Goal: Task Accomplishment & Management: Manage account settings

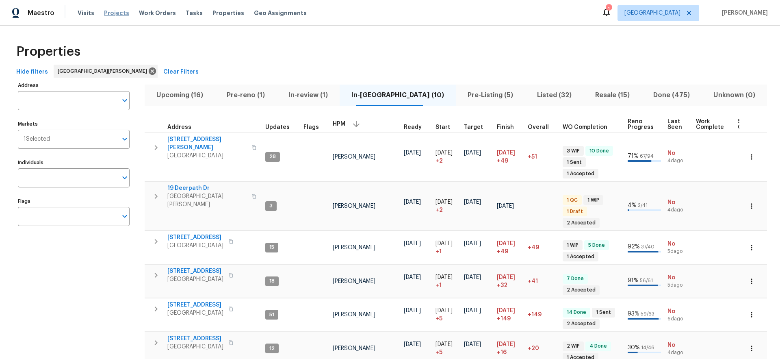
click at [117, 13] on span "Projects" at bounding box center [116, 13] width 25 height 8
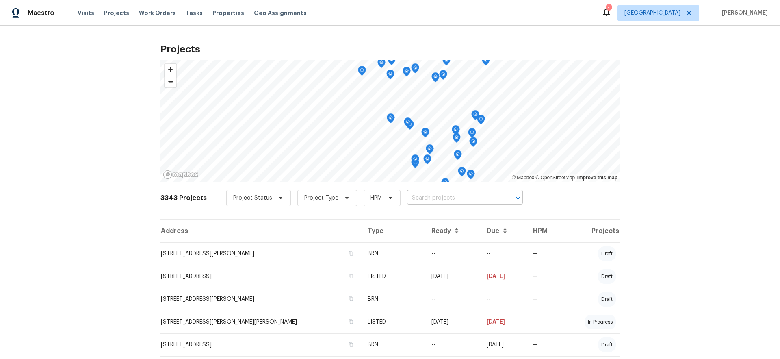
click at [419, 197] on input "text" at bounding box center [453, 198] width 93 height 13
type input "3940"
click at [434, 214] on li "[STREET_ADDRESS][PERSON_NAME]" at bounding box center [458, 215] width 118 height 13
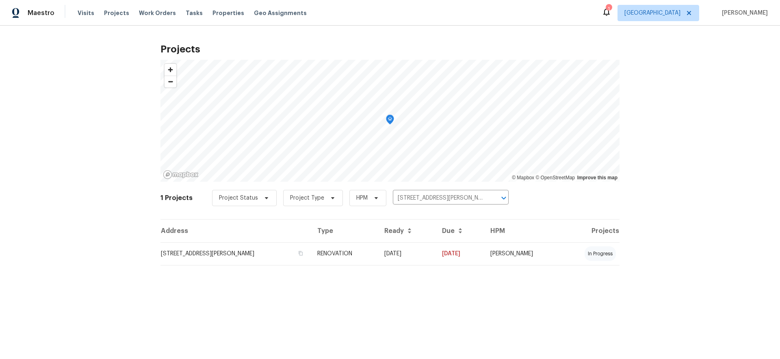
click at [243, 254] on td "[STREET_ADDRESS][PERSON_NAME]" at bounding box center [236, 253] width 150 height 23
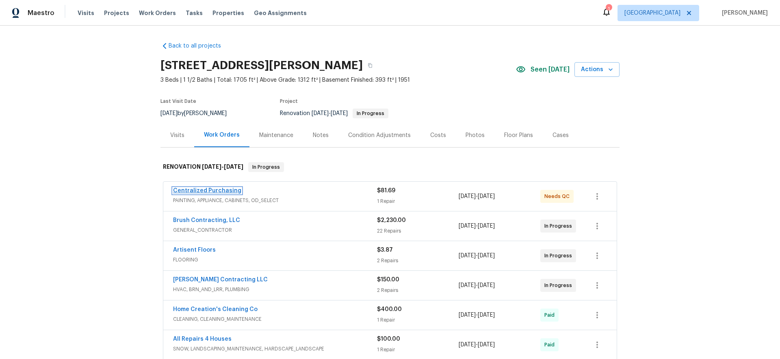
click at [207, 191] on link "Centralized Purchasing" at bounding box center [207, 191] width 68 height 6
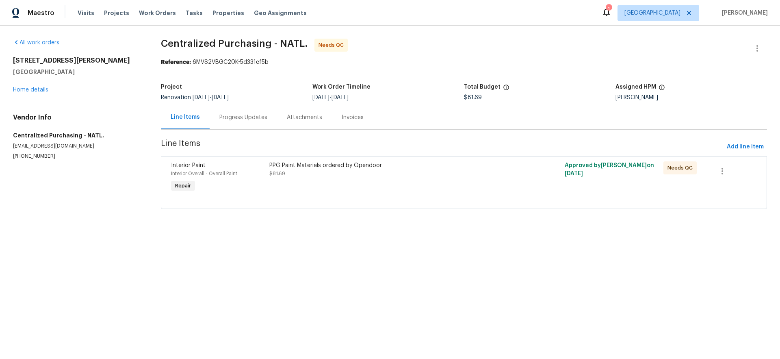
click at [384, 170] on div "PPG Paint Materials ordered by Opendoor $81.69" at bounding box center [389, 169] width 241 height 16
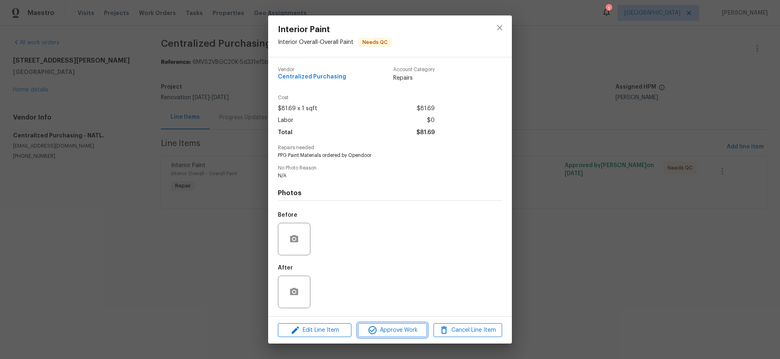
click at [384, 331] on span "Approve Work" at bounding box center [393, 330] width 64 height 10
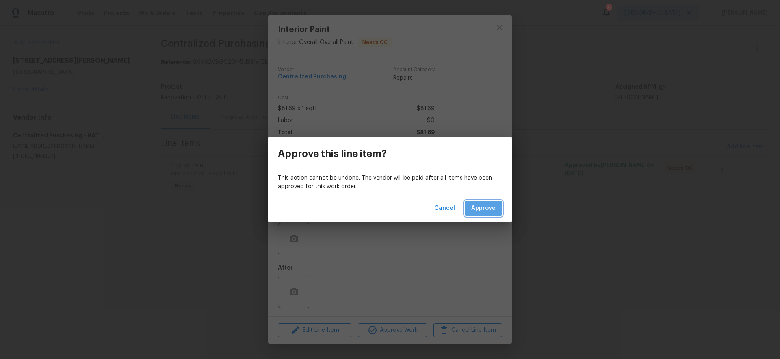
click at [486, 212] on span "Approve" at bounding box center [483, 208] width 24 height 10
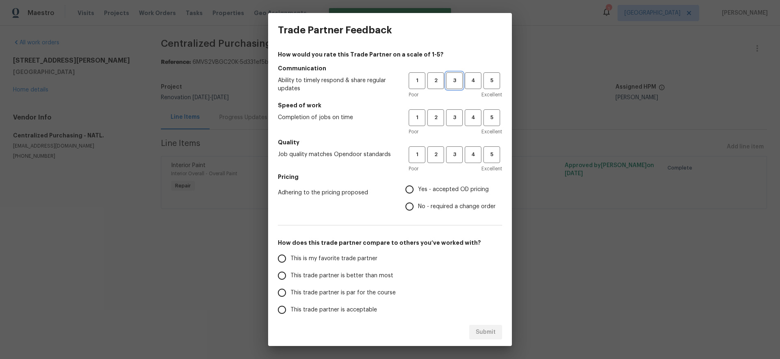
click at [450, 76] on span "3" at bounding box center [454, 80] width 15 height 9
click at [454, 121] on span "3" at bounding box center [454, 117] width 15 height 9
click at [447, 156] on span "3" at bounding box center [454, 154] width 15 height 9
click at [310, 274] on span "This trade partner is better than most" at bounding box center [342, 275] width 103 height 9
click at [291, 274] on input "This trade partner is better than most" at bounding box center [282, 275] width 17 height 17
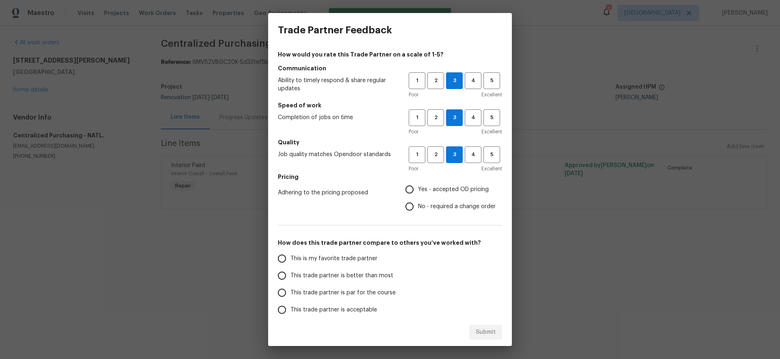
radio input "true"
click at [431, 189] on span "Yes - accepted OD pricing" at bounding box center [453, 189] width 71 height 9
click at [418, 189] on input "Yes - accepted OD pricing" at bounding box center [409, 189] width 17 height 17
click at [487, 332] on span "Submit" at bounding box center [486, 332] width 20 height 10
radio input "false"
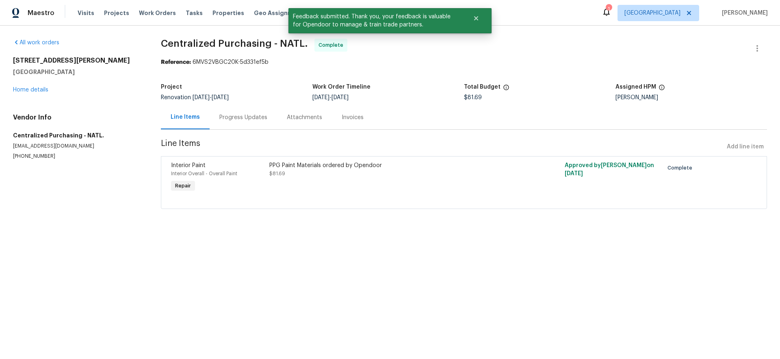
click at [189, 117] on div "Line Items" at bounding box center [185, 117] width 29 height 8
click at [36, 91] on link "Home details" at bounding box center [30, 90] width 35 height 6
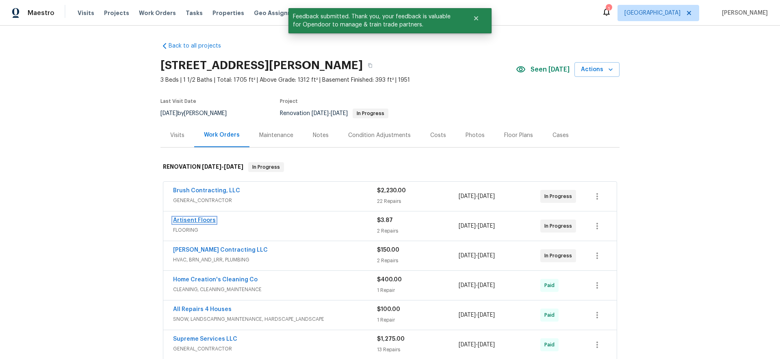
click at [203, 219] on link "Artisent Floors" at bounding box center [194, 220] width 43 height 6
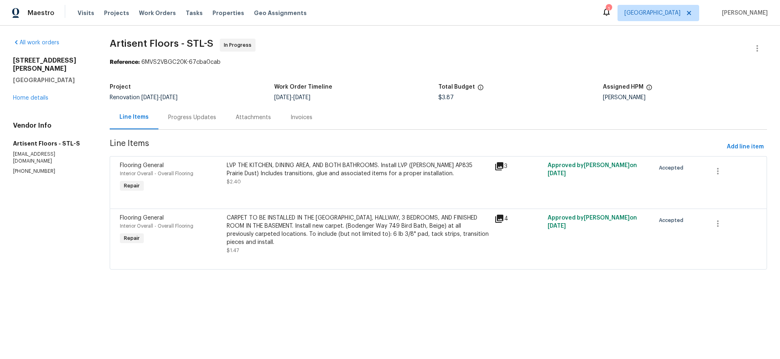
click at [338, 174] on div "LVP THE KITCHEN, DINING AREA, AND BOTH BATHROOMS. Install LVP ([PERSON_NAME] AP…" at bounding box center [358, 169] width 263 height 16
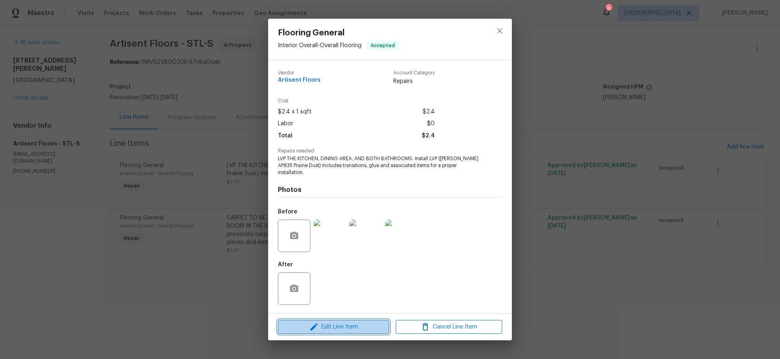
click at [352, 322] on span "Edit Line Item" at bounding box center [333, 327] width 106 height 10
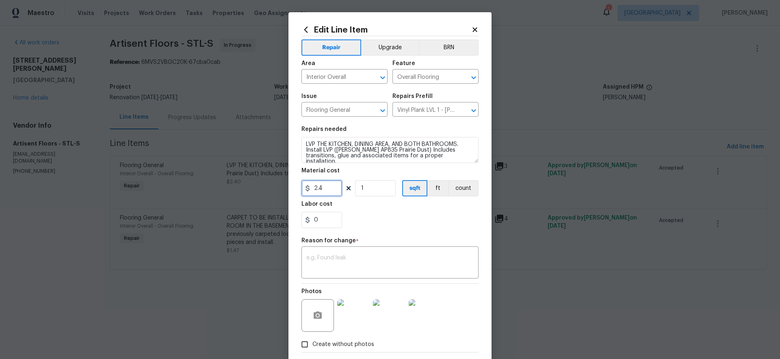
drag, startPoint x: 329, startPoint y: 188, endPoint x: 279, endPoint y: 185, distance: 50.1
click at [279, 185] on div "Edit Line Item Repair Upgrade BRN Area Interior Overall ​ Feature Overall Floor…" at bounding box center [390, 179] width 780 height 359
type input "729"
click at [357, 257] on textarea at bounding box center [389, 263] width 167 height 17
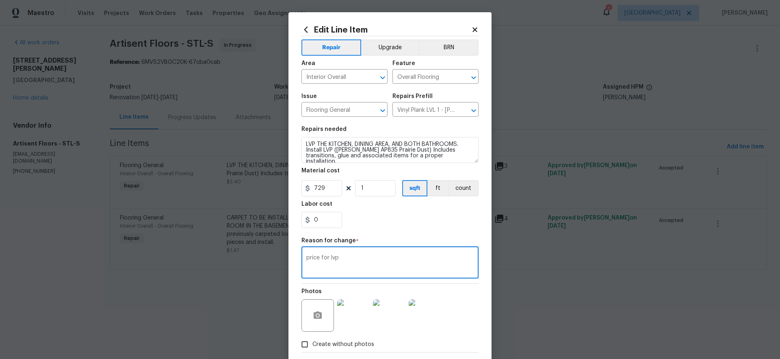
type textarea "price for lvp"
click at [444, 219] on div "0" at bounding box center [390, 220] width 177 height 16
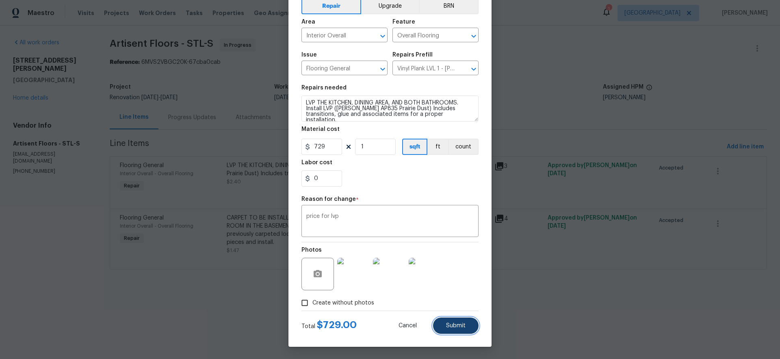
click at [454, 324] on span "Submit" at bounding box center [456, 326] width 20 height 6
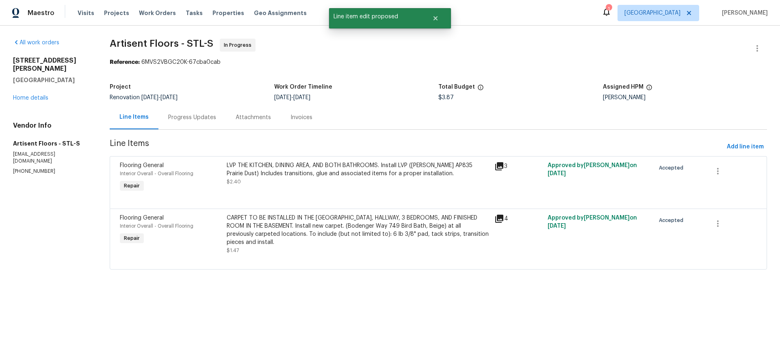
scroll to position [0, 0]
click at [308, 229] on div "CARPET TO BE INSTALLED IN THE [GEOGRAPHIC_DATA], HALLWAY, 3 BEDROOMS, AND FINIS…" at bounding box center [358, 230] width 263 height 33
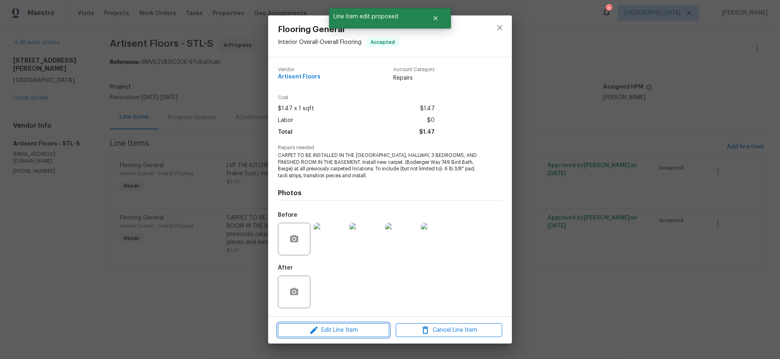
click at [347, 329] on span "Edit Line Item" at bounding box center [333, 330] width 106 height 10
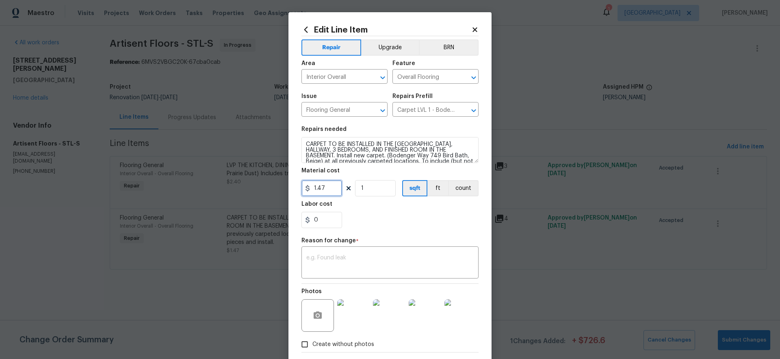
drag, startPoint x: 327, startPoint y: 190, endPoint x: 278, endPoint y: 177, distance: 51.2
click at [278, 177] on div "Edit Line Item Repair Upgrade BRN Area Interior Overall ​ Feature Overall Floor…" at bounding box center [390, 179] width 780 height 359
type input "1349.36"
click at [405, 267] on textarea at bounding box center [389, 263] width 167 height 17
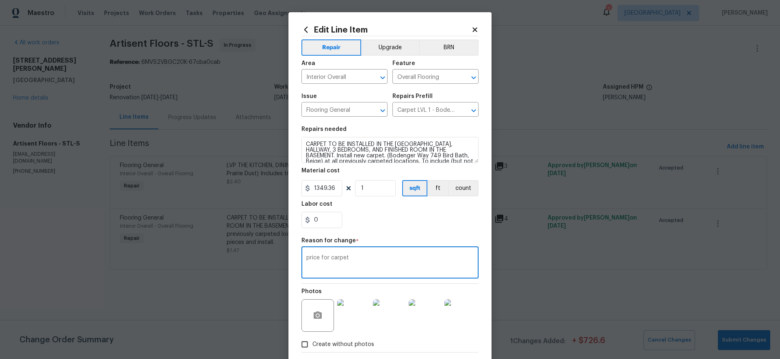
type textarea "price for carpet"
click at [419, 222] on div "0" at bounding box center [390, 220] width 177 height 16
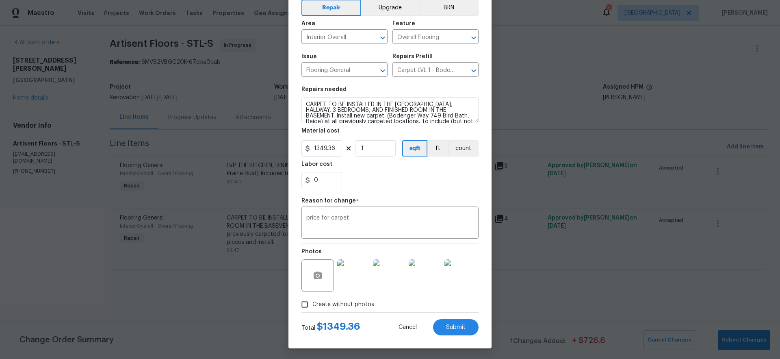
scroll to position [41, 0]
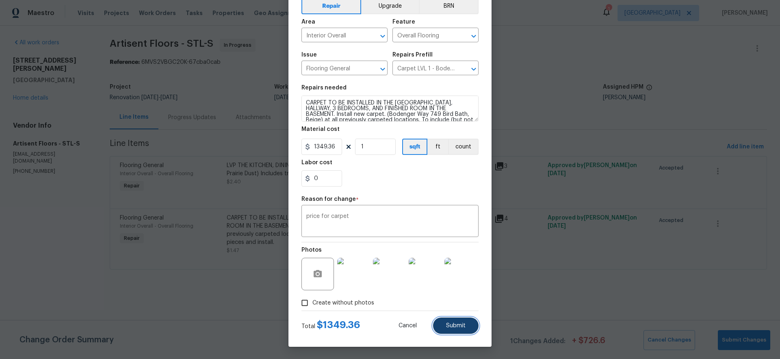
click at [451, 325] on span "Submit" at bounding box center [456, 326] width 20 height 6
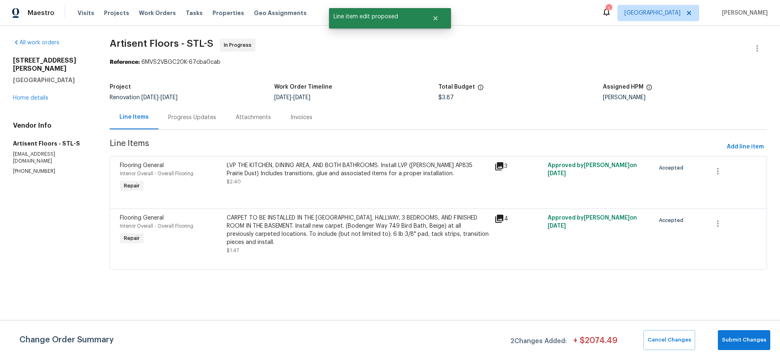
scroll to position [0, 0]
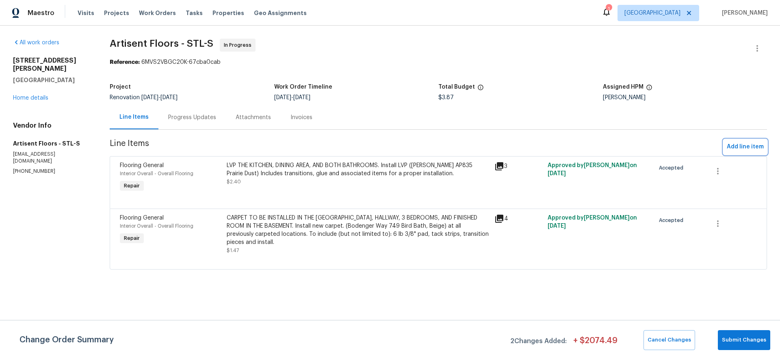
click at [747, 150] on span "Add line item" at bounding box center [745, 147] width 37 height 10
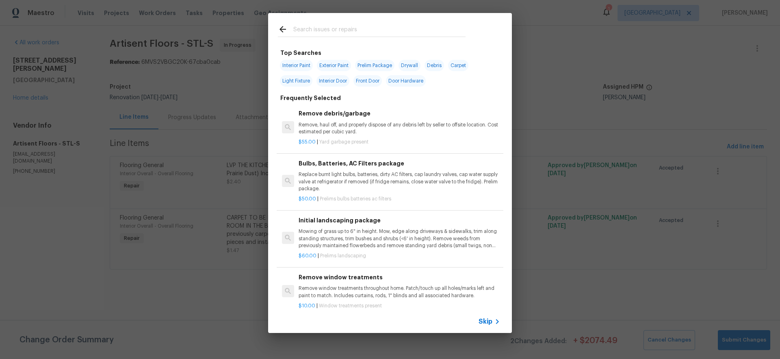
click at [490, 324] on span "Skip" at bounding box center [486, 321] width 14 height 8
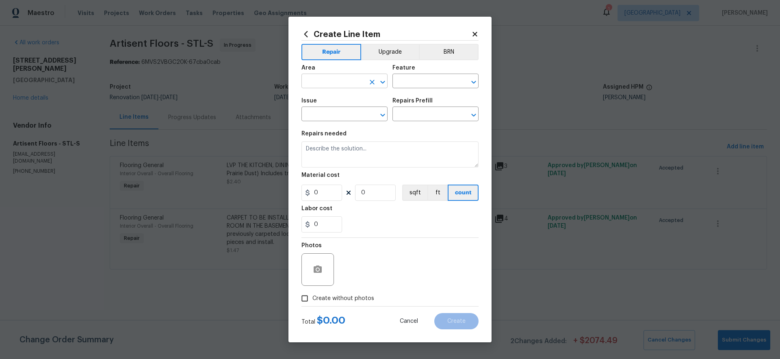
click at [324, 80] on input "text" at bounding box center [333, 82] width 63 height 13
click at [348, 115] on li "Interior Overall" at bounding box center [345, 112] width 86 height 13
type input "Interior Overall"
click at [424, 85] on input "text" at bounding box center [424, 82] width 63 height 13
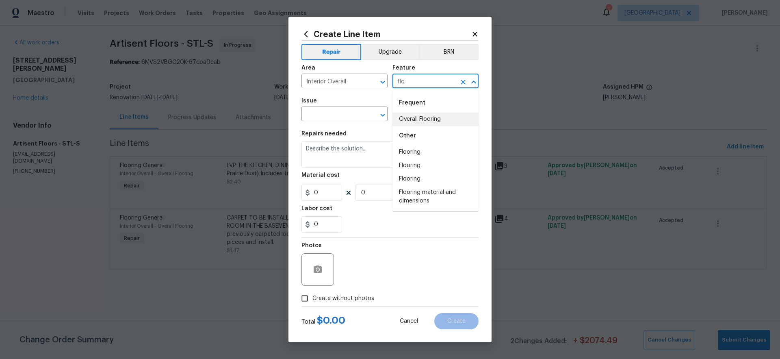
click at [428, 118] on li "Overall Flooring" at bounding box center [436, 119] width 86 height 13
type input "Overall Flooring"
click at [351, 111] on input "text" at bounding box center [333, 115] width 63 height 13
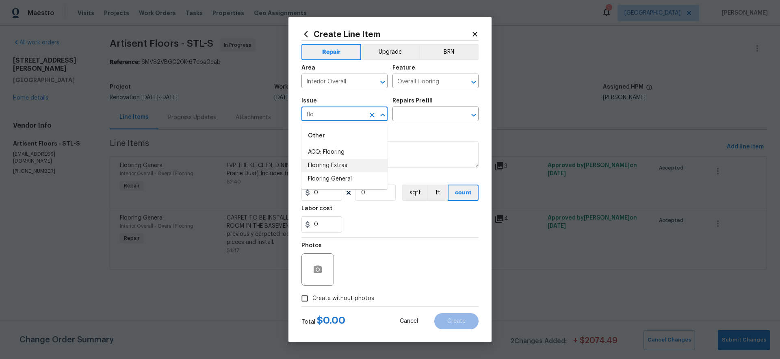
click at [327, 165] on li "Flooring Extras" at bounding box center [345, 165] width 86 height 13
type input "Flooring Extras"
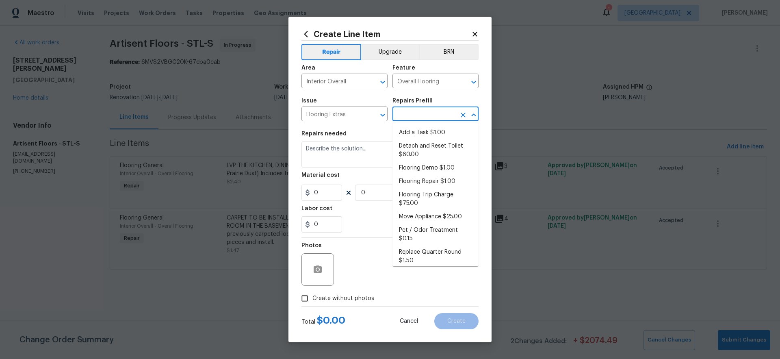
click at [421, 115] on input "text" at bounding box center [424, 115] width 63 height 13
click at [423, 131] on li "Add a Task $1.00" at bounding box center [436, 132] width 86 height 13
type input "Add a Task $1.00"
type textarea "HPM to detail"
type input "1"
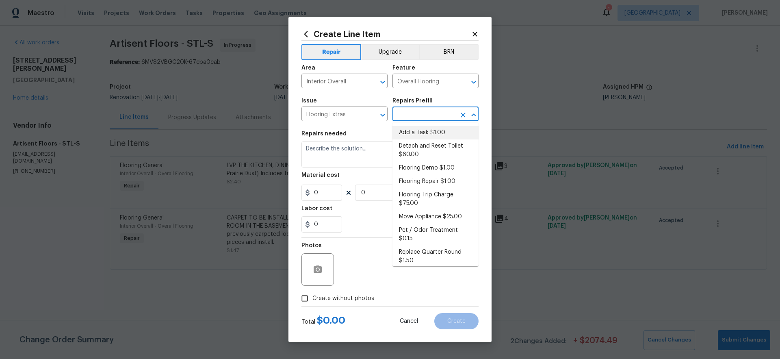
type input "1"
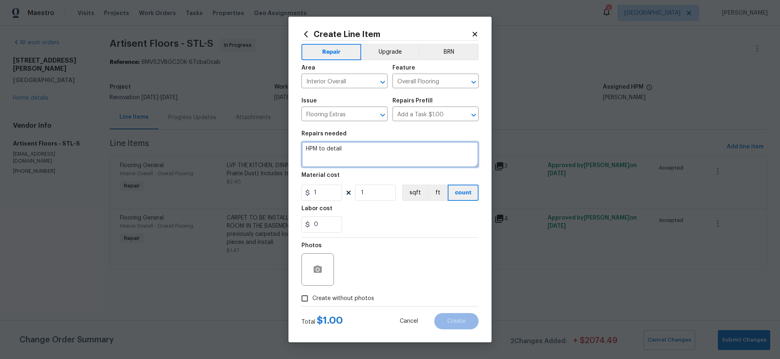
drag, startPoint x: 367, startPoint y: 149, endPoint x: 201, endPoint y: 135, distance: 166.8
click at [201, 135] on div "Create Line Item Repair Upgrade BRN Area Interior Overall ​ Feature Overall Flo…" at bounding box center [390, 179] width 780 height 359
type textarea "Flooring extras"
drag, startPoint x: 306, startPoint y: 189, endPoint x: 276, endPoint y: 186, distance: 29.8
click at [276, 186] on div "Create Line Item Repair Upgrade BRN Area Interior Overall ​ Feature Overall Flo…" at bounding box center [390, 179] width 780 height 359
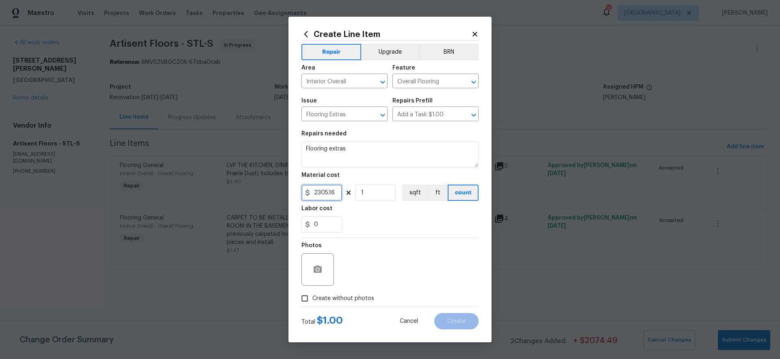
type input "2305.16"
click at [386, 275] on div "Photos" at bounding box center [390, 264] width 177 height 53
click at [365, 296] on span "Create without photos" at bounding box center [344, 298] width 62 height 9
click at [313, 296] on input "Create without photos" at bounding box center [304, 298] width 15 height 15
checkbox input "true"
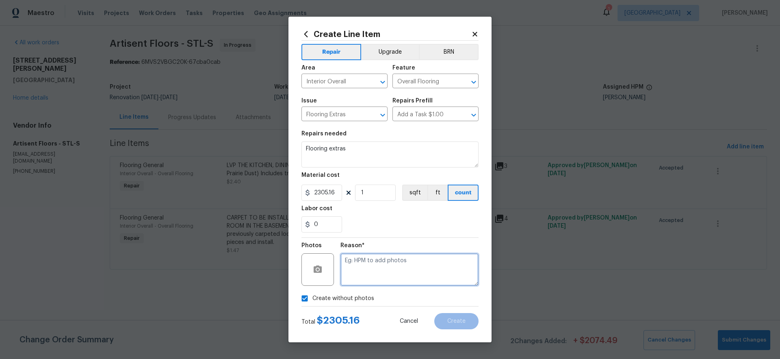
click at [395, 277] on textarea at bounding box center [410, 269] width 138 height 33
type textarea "gc to upload"
click at [462, 322] on span "Create" at bounding box center [456, 321] width 18 height 6
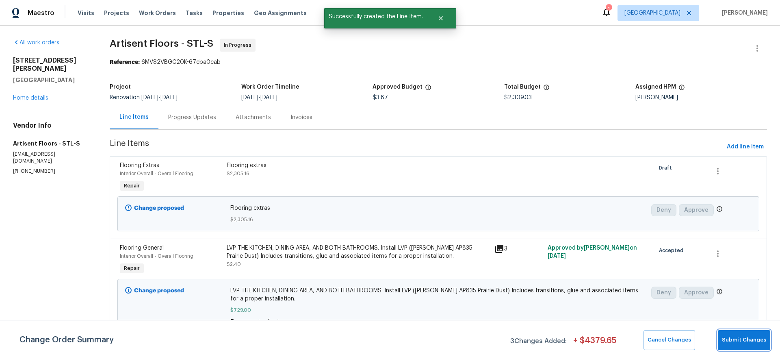
click at [750, 343] on span "Submit Changes" at bounding box center [744, 339] width 44 height 9
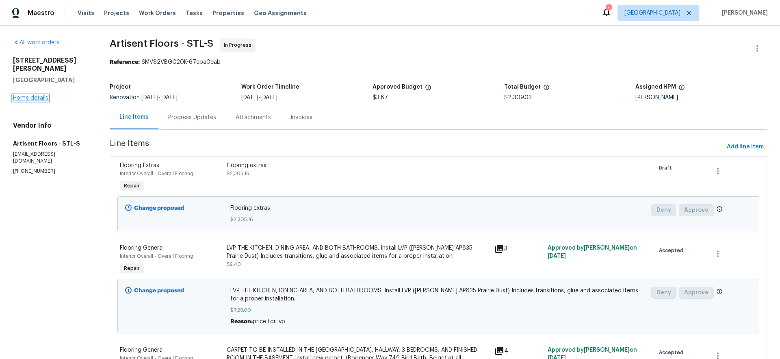
click at [33, 95] on link "Home details" at bounding box center [30, 98] width 35 height 6
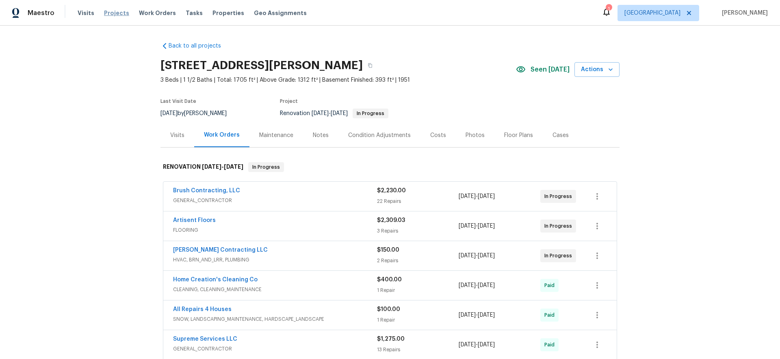
click at [112, 15] on span "Projects" at bounding box center [116, 13] width 25 height 8
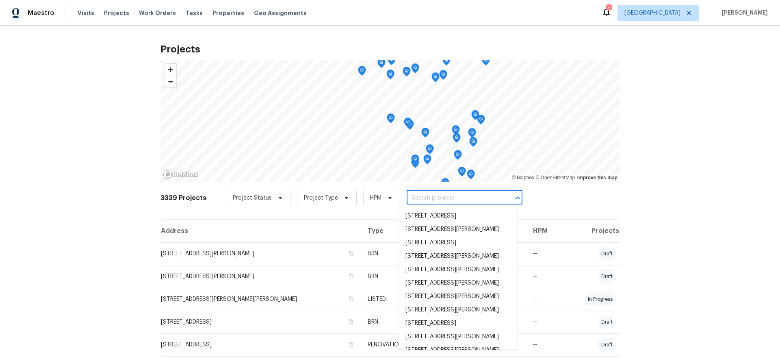
click at [428, 198] on input "text" at bounding box center [453, 198] width 93 height 13
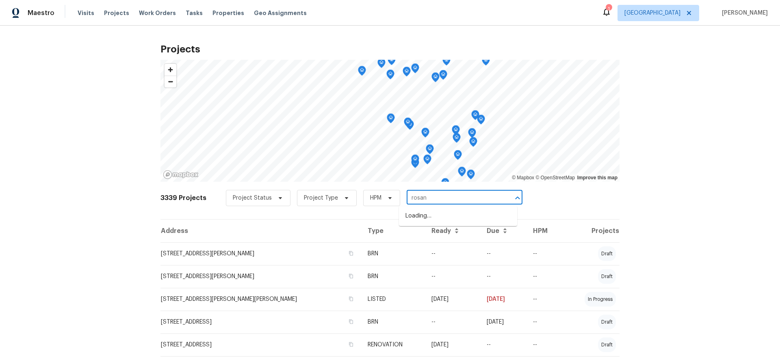
type input "rosant"
click at [458, 216] on li "[STREET_ADDRESS][PERSON_NAME]" at bounding box center [458, 215] width 118 height 13
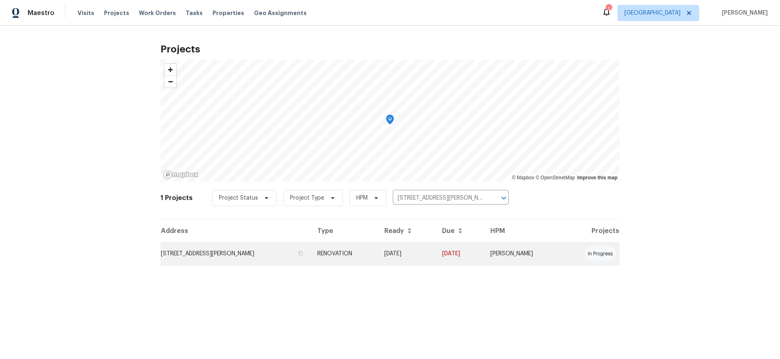
click at [254, 255] on td "[STREET_ADDRESS][PERSON_NAME]" at bounding box center [236, 253] width 150 height 23
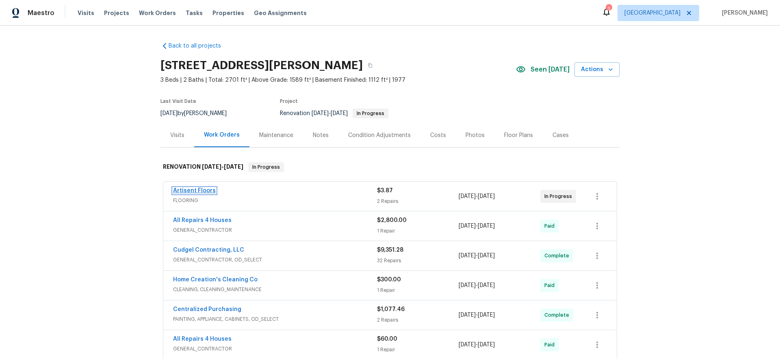
click at [189, 188] on link "Artisent Floors" at bounding box center [194, 191] width 43 height 6
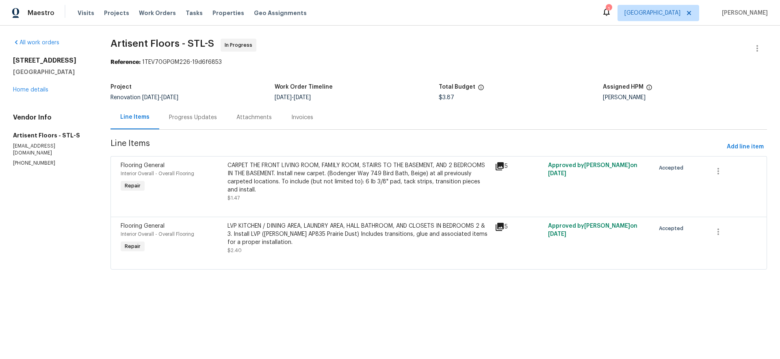
click at [379, 183] on div "CARPET THE FRONT LIVING ROOM, FAMILY ROOM, STAIRS TO THE BASEMENT, AND 2 BEDROO…" at bounding box center [359, 177] width 262 height 33
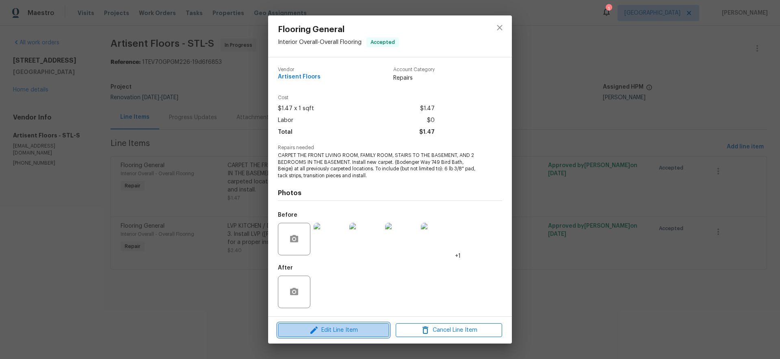
click at [363, 333] on span "Edit Line Item" at bounding box center [333, 330] width 106 height 10
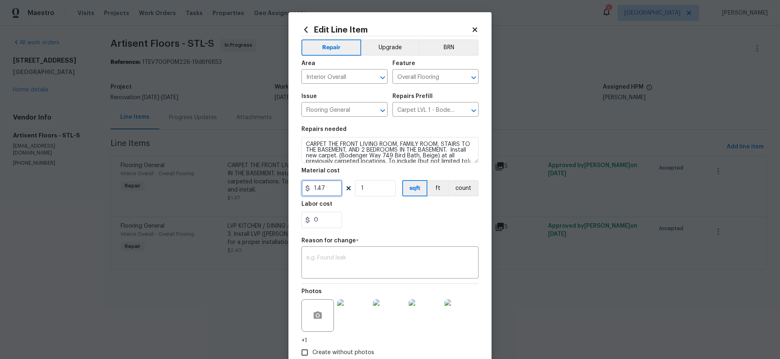
drag, startPoint x: 329, startPoint y: 191, endPoint x: 277, endPoint y: 190, distance: 51.6
click at [277, 190] on div "Edit Line Item Repair Upgrade BRN Area Interior Overall ​ Feature Overall Floor…" at bounding box center [390, 179] width 780 height 359
type input "813.36"
click at [368, 271] on textarea at bounding box center [389, 263] width 167 height 17
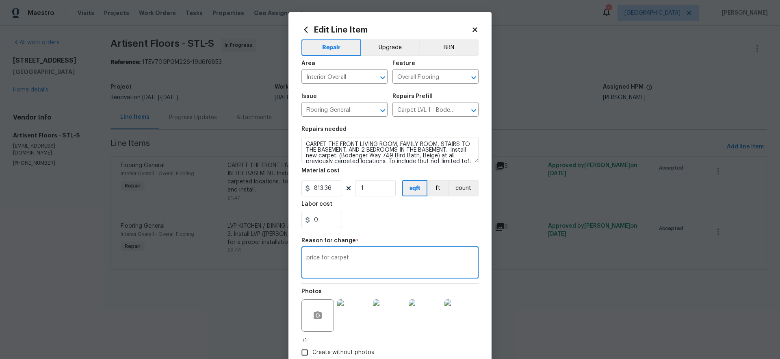
type textarea "price for carpet"
click at [428, 221] on div "0" at bounding box center [390, 220] width 177 height 16
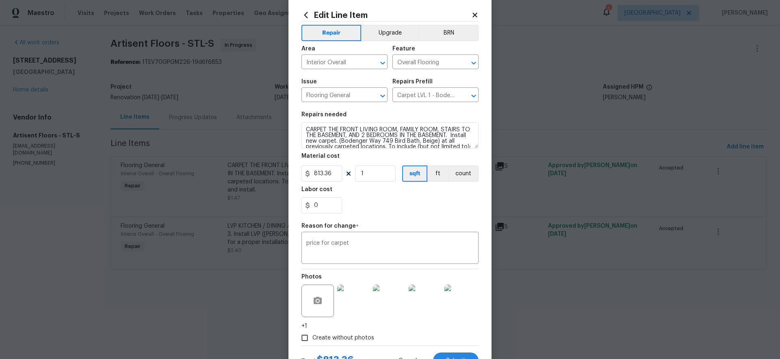
scroll to position [34, 0]
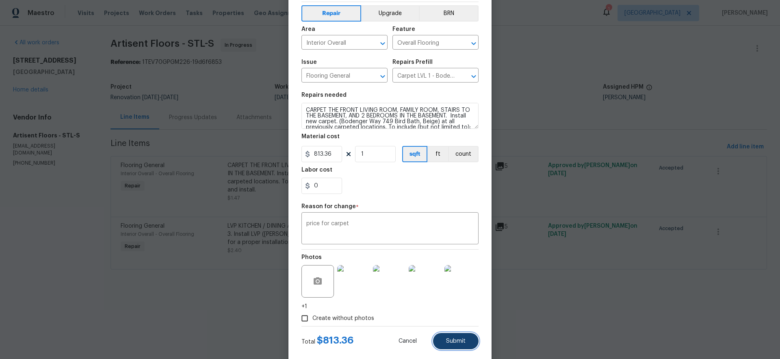
click at [454, 339] on span "Submit" at bounding box center [456, 341] width 20 height 6
type input "1.47"
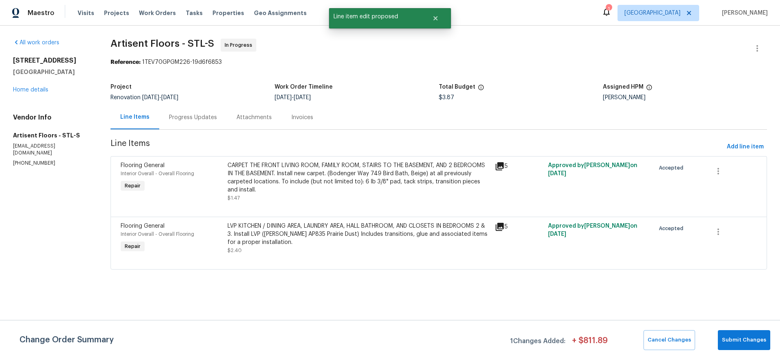
scroll to position [0, 0]
click at [745, 348] on button "Submit Changes" at bounding box center [744, 340] width 52 height 20
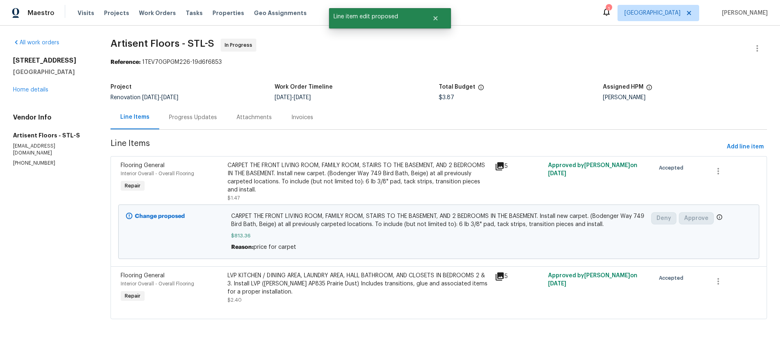
click at [354, 285] on div "LVP KITCHEN / DINING AREA, LAUNDRY AREA, HALL BATHROOM, AND CLOSETS IN BEDROOMS…" at bounding box center [359, 283] width 262 height 24
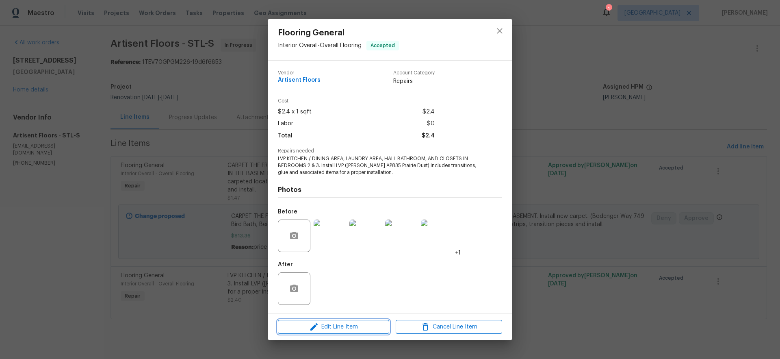
click at [361, 332] on button "Edit Line Item" at bounding box center [333, 327] width 111 height 14
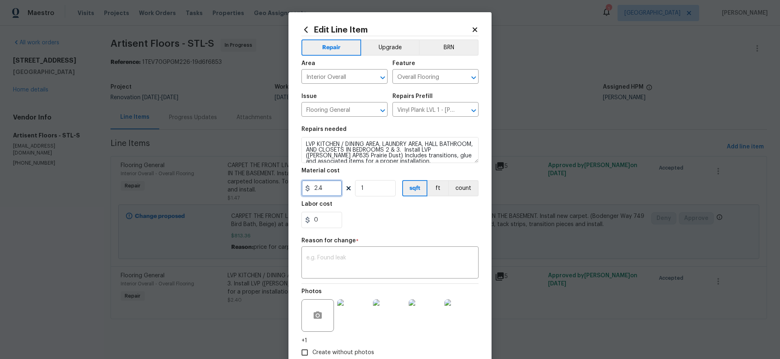
drag, startPoint x: 328, startPoint y: 188, endPoint x: 277, endPoint y: 186, distance: 51.3
click at [276, 186] on div "Edit Line Item Repair Upgrade BRN Area Interior Overall ​ Feature Overall Floor…" at bounding box center [390, 179] width 780 height 359
type input "780.75"
click at [372, 273] on div "x ​" at bounding box center [390, 263] width 177 height 30
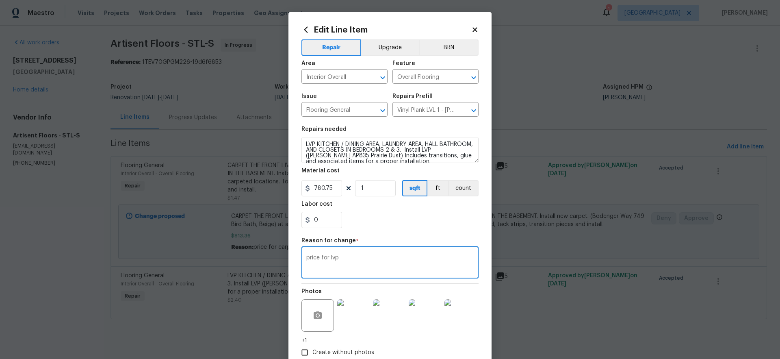
type textarea "price for lvp"
click at [405, 223] on div "0" at bounding box center [390, 220] width 177 height 16
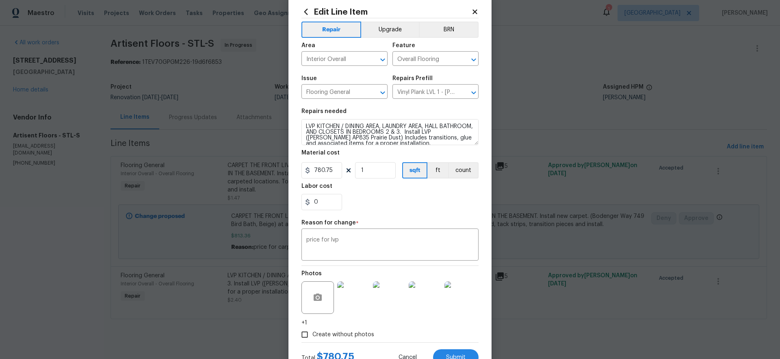
scroll to position [50, 0]
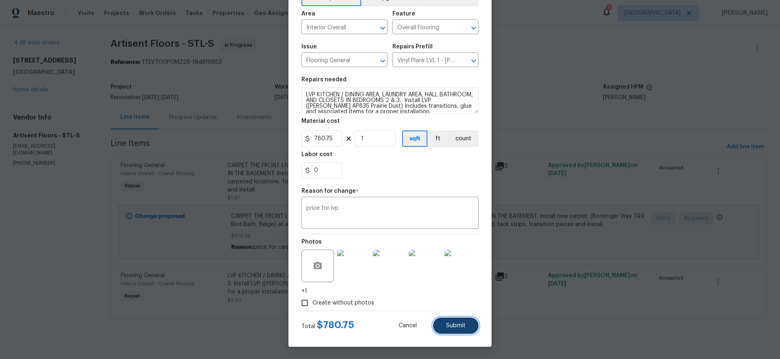
click at [458, 328] on span "Submit" at bounding box center [456, 326] width 20 height 6
type input "2.4"
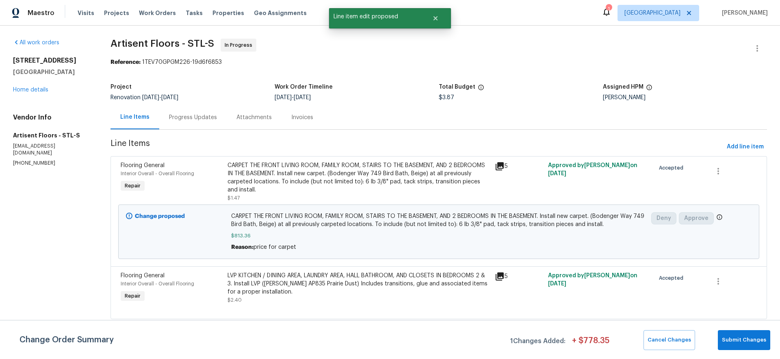
scroll to position [0, 0]
click at [752, 343] on span "Submit Changes" at bounding box center [744, 339] width 44 height 9
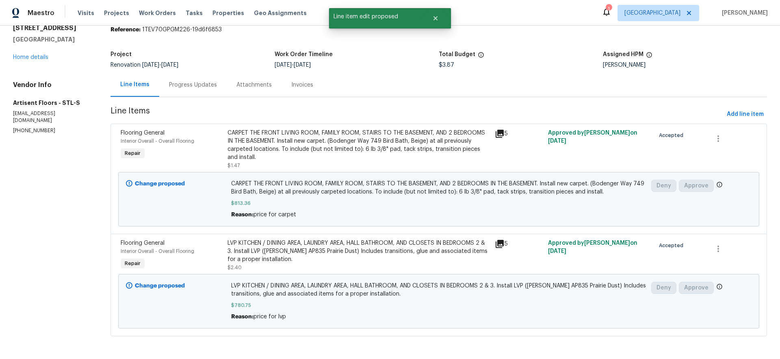
scroll to position [40, 0]
click at [739, 110] on span "Add line item" at bounding box center [745, 114] width 37 height 10
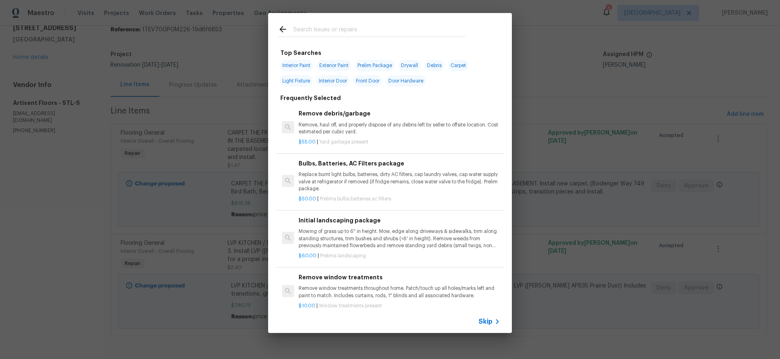
click at [487, 321] on span "Skip" at bounding box center [486, 321] width 14 height 8
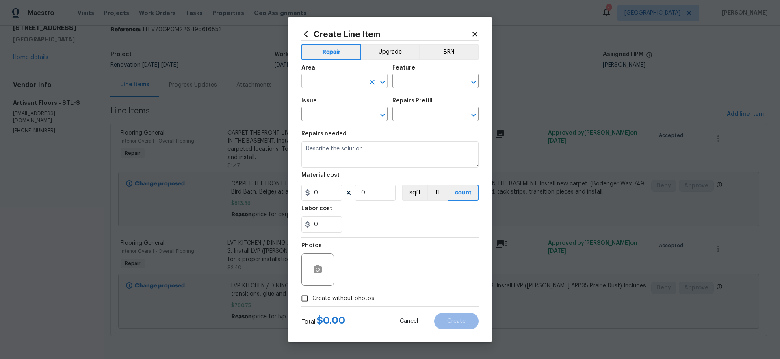
click at [337, 80] on input "text" at bounding box center [333, 82] width 63 height 13
click at [332, 111] on li "Interior Overall" at bounding box center [345, 112] width 86 height 13
type input "Interior Overall"
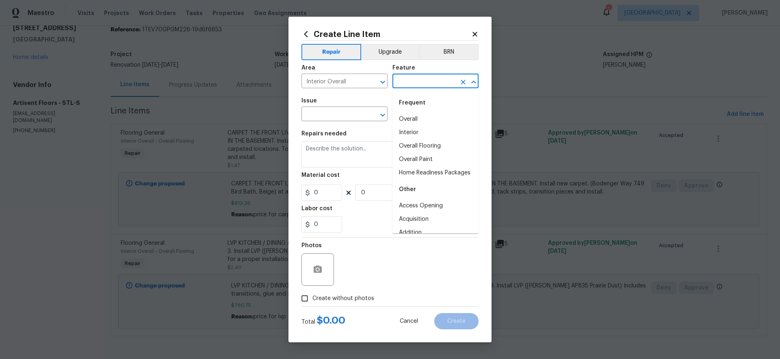
click at [419, 77] on input "text" at bounding box center [424, 82] width 63 height 13
click at [422, 118] on li "Overall Flooring" at bounding box center [436, 119] width 86 height 13
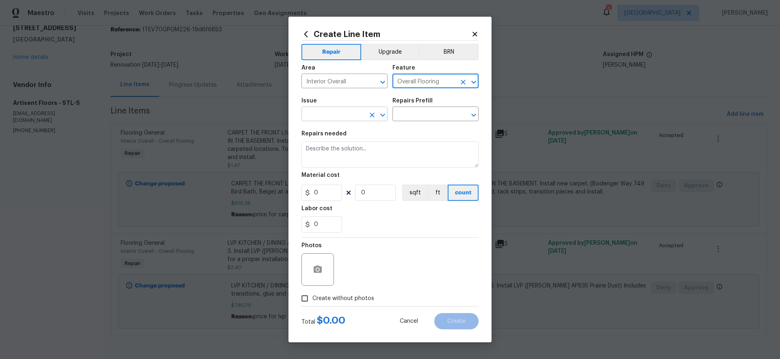
type input "Overall Flooring"
click at [328, 113] on input "text" at bounding box center [333, 115] width 63 height 13
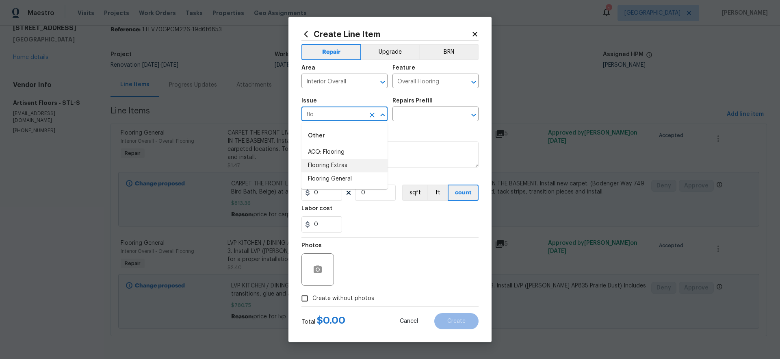
click at [341, 165] on li "Flooring Extras" at bounding box center [345, 165] width 86 height 13
type input "Flooring Extras"
click at [415, 115] on input "text" at bounding box center [424, 115] width 63 height 13
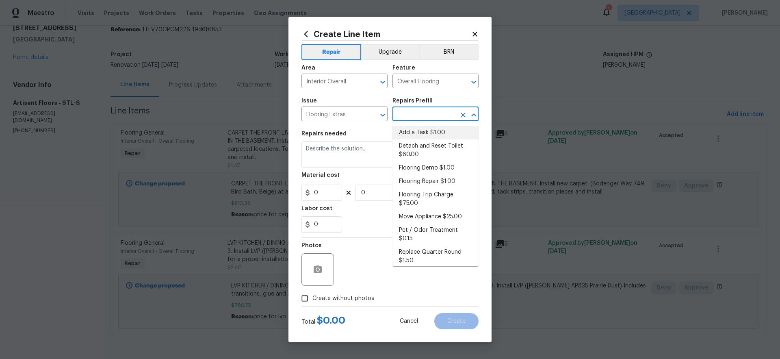
click at [417, 132] on li "Add a Task $1.00" at bounding box center [436, 132] width 86 height 13
type input "Add a Task $1.00"
type textarea "HPM to detail"
type input "1"
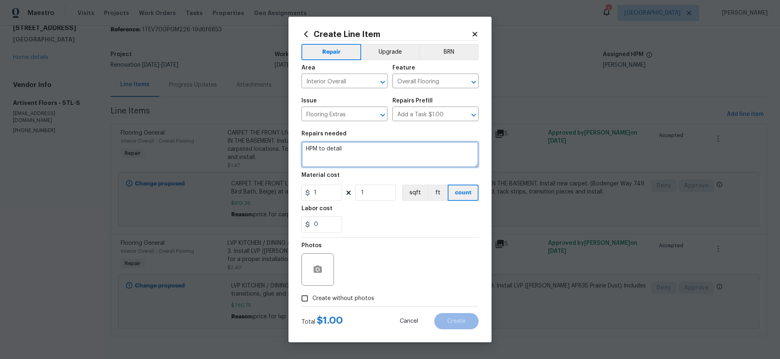
drag, startPoint x: 334, startPoint y: 150, endPoint x: 259, endPoint y: 150, distance: 75.2
click at [259, 150] on div "Create Line Item Repair Upgrade BRN Area Interior Overall ​ Feature Overall Flo…" at bounding box center [390, 179] width 780 height 359
drag, startPoint x: 330, startPoint y: 193, endPoint x: 295, endPoint y: 186, distance: 36.0
click at [295, 187] on div "Create Line Item Repair Upgrade BRN Area Interior Overall ​ Feature Overall Flo…" at bounding box center [390, 180] width 203 height 326
type input "1813.36"
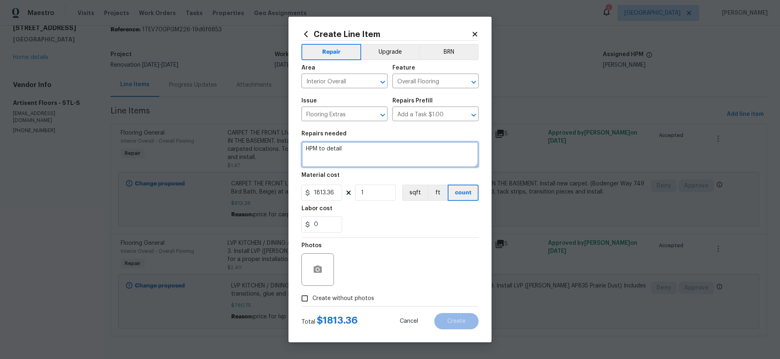
drag, startPoint x: 377, startPoint y: 159, endPoint x: 274, endPoint y: 135, distance: 105.2
click at [274, 135] on div "Create Line Item Repair Upgrade BRN Area Interior Overall ​ Feature Overall Flo…" at bounding box center [390, 179] width 780 height 359
type textarea "flooring extras"
click at [476, 237] on div at bounding box center [390, 237] width 177 height 0
click at [366, 298] on span "Create without photos" at bounding box center [344, 298] width 62 height 9
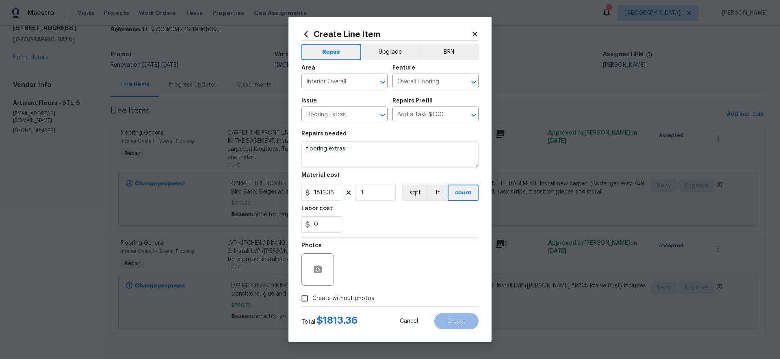
click at [313, 298] on input "Create without photos" at bounding box center [304, 298] width 15 height 15
checkbox input "true"
click at [407, 277] on textarea at bounding box center [410, 269] width 138 height 33
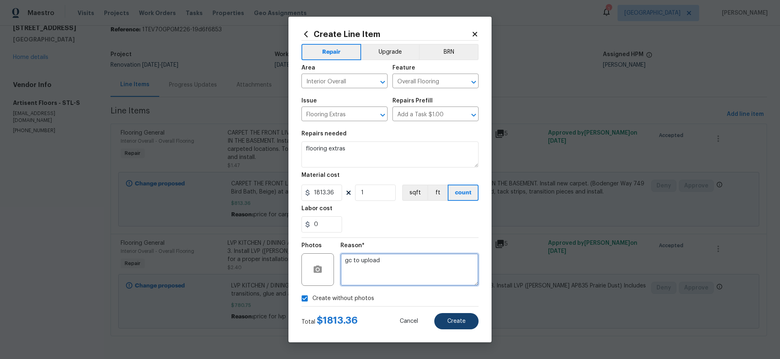
type textarea "gc to upload"
click at [454, 321] on span "Create" at bounding box center [456, 321] width 18 height 6
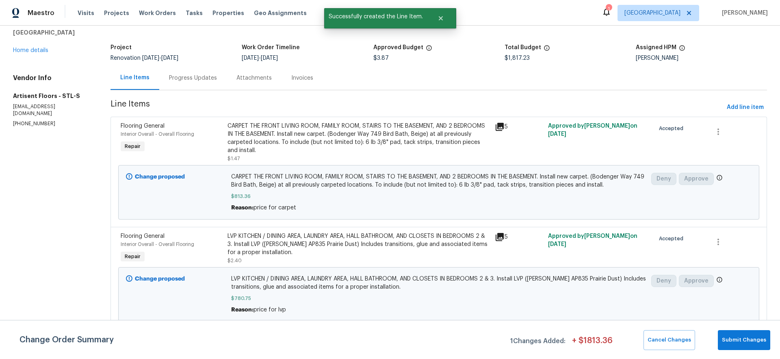
scroll to position [122, 0]
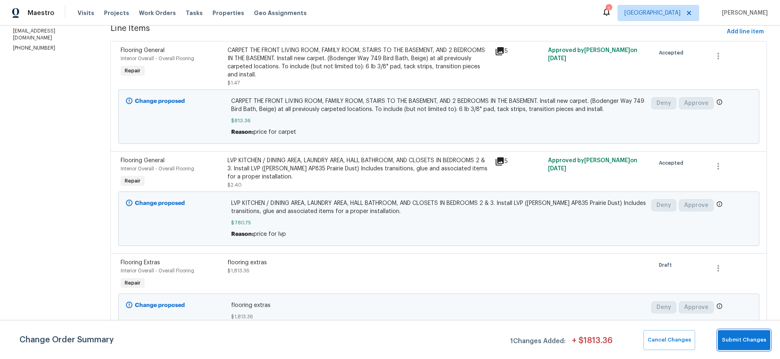
click at [752, 343] on span "Submit Changes" at bounding box center [744, 339] width 44 height 9
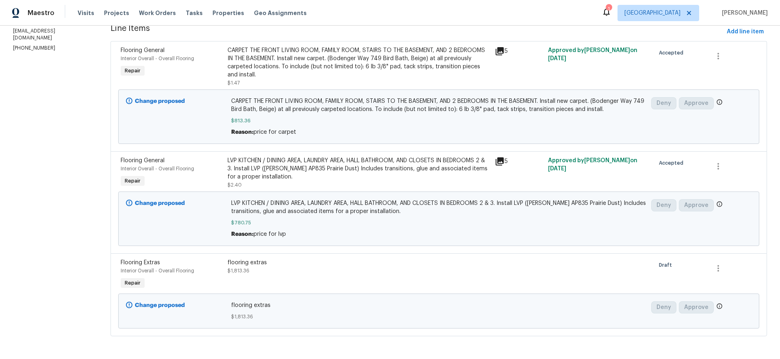
click at [65, 221] on section "All work orders [STREET_ADDRESS] Home details Vendor Info Artisent Floors - STL…" at bounding box center [52, 135] width 78 height 422
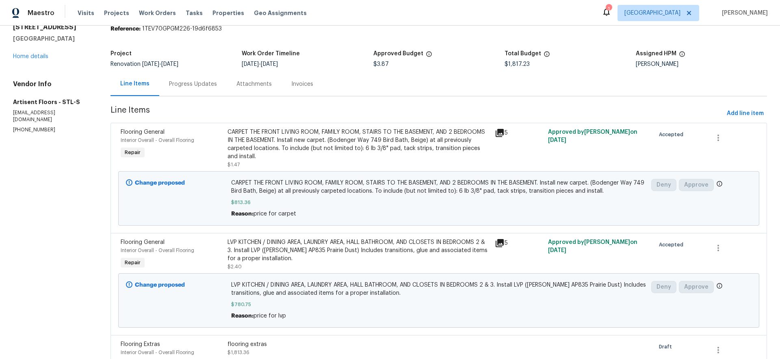
scroll to position [0, 0]
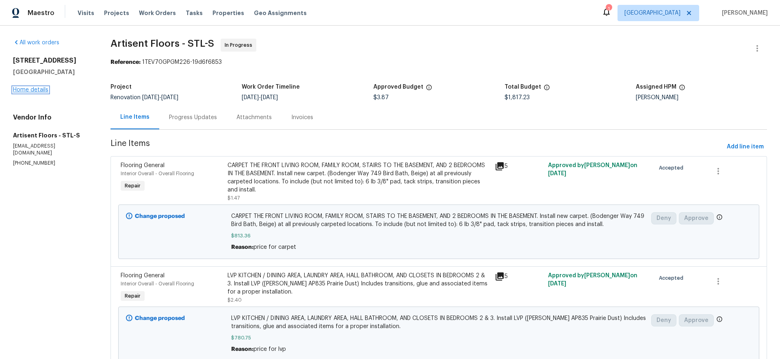
click at [42, 91] on link "Home details" at bounding box center [30, 90] width 35 height 6
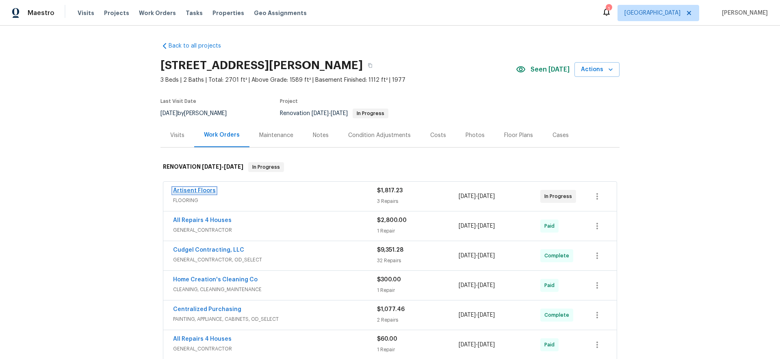
click at [191, 189] on link "Artisent Floors" at bounding box center [194, 191] width 43 height 6
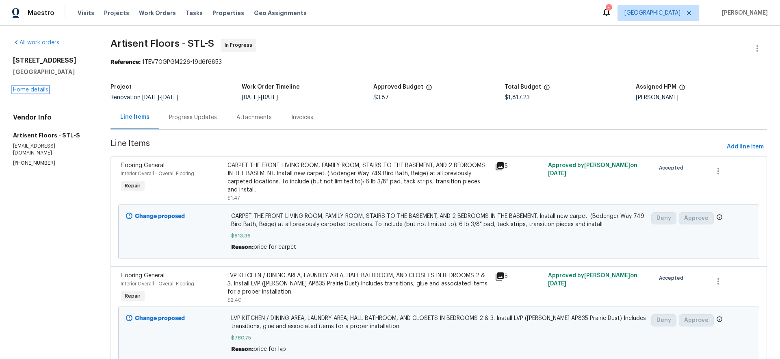
click at [34, 90] on link "Home details" at bounding box center [30, 90] width 35 height 6
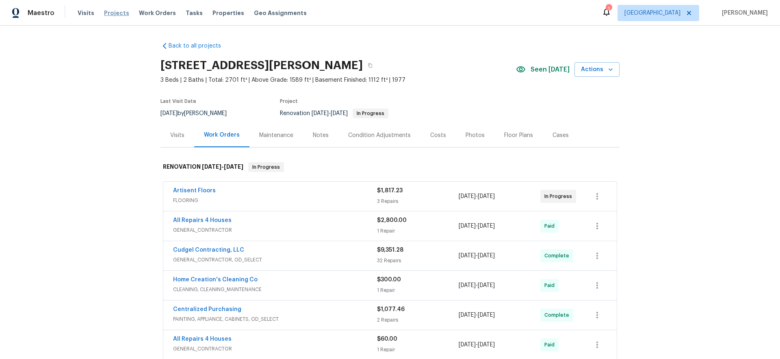
click at [111, 14] on span "Projects" at bounding box center [116, 13] width 25 height 8
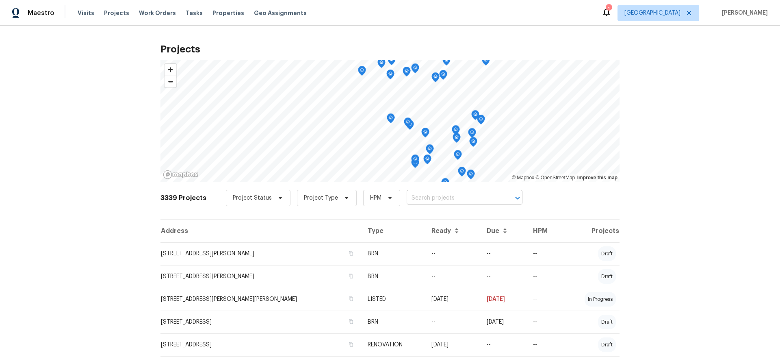
click at [439, 197] on input "text" at bounding box center [453, 198] width 93 height 13
type input "ivy"
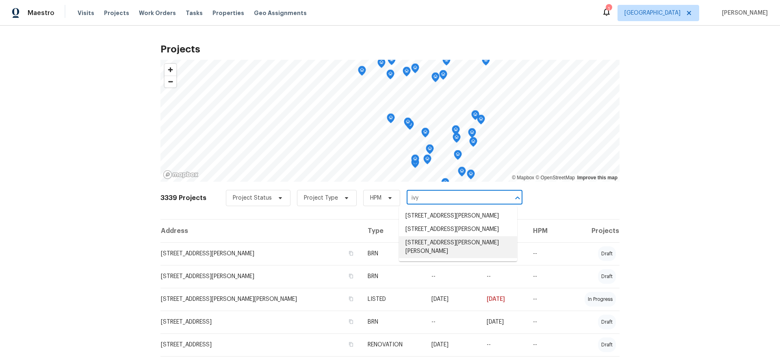
click at [474, 238] on li "[STREET_ADDRESS][PERSON_NAME][PERSON_NAME]" at bounding box center [458, 247] width 118 height 22
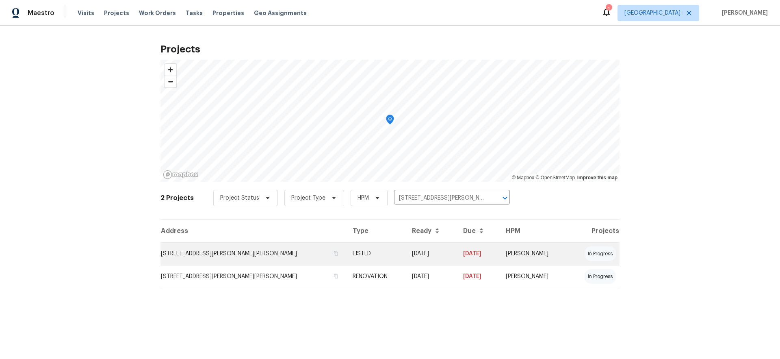
click at [251, 253] on td "[STREET_ADDRESS][PERSON_NAME][PERSON_NAME]" at bounding box center [254, 253] width 186 height 23
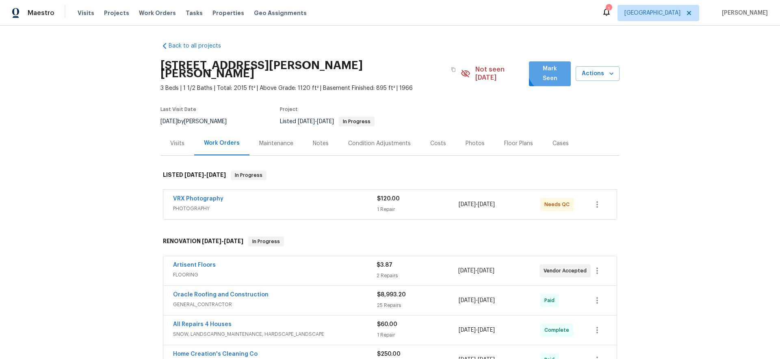
click at [553, 68] on span "Mark Seen" at bounding box center [550, 74] width 29 height 20
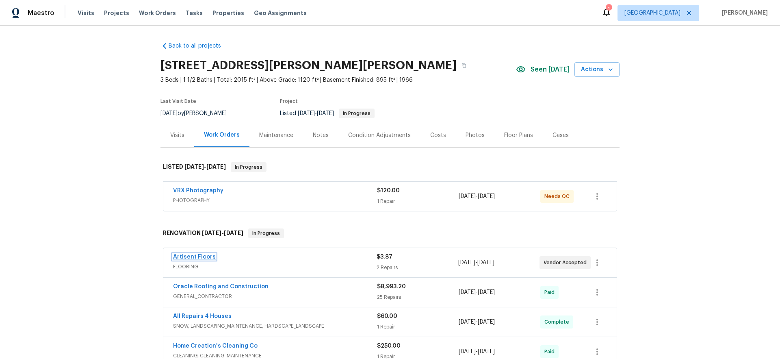
click at [195, 259] on link "Artisent Floors" at bounding box center [194, 257] width 43 height 6
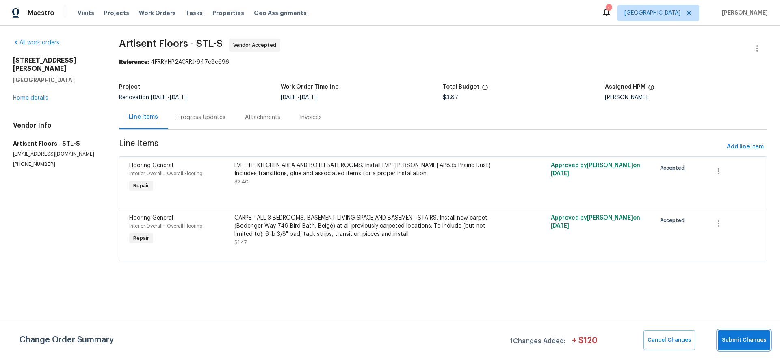
click at [732, 341] on span "Submit Changes" at bounding box center [744, 339] width 44 height 9
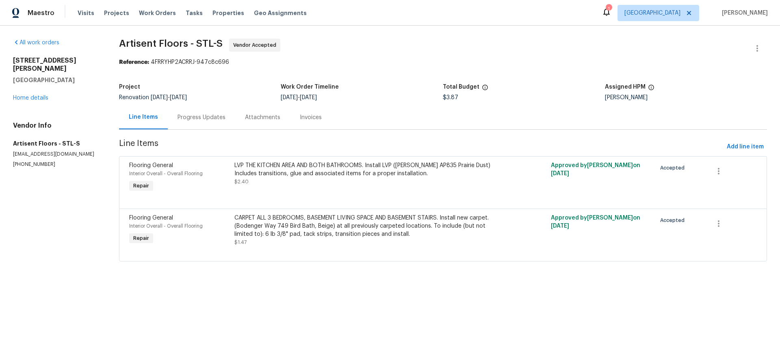
click at [354, 180] on div "LVP THE KITCHEN AREA AND BOTH BATHROOMS. Install LVP ([PERSON_NAME] AP835 Prair…" at bounding box center [364, 173] width 259 height 24
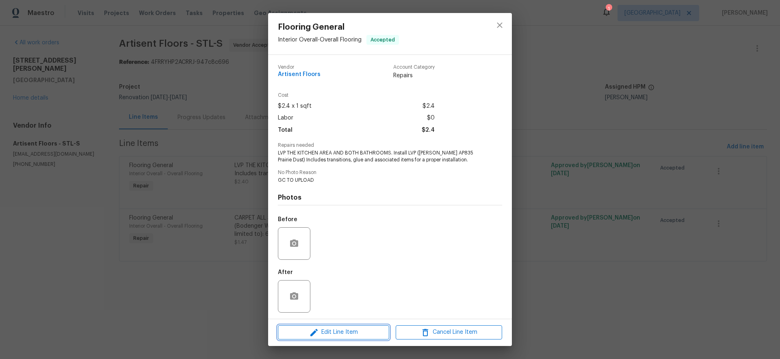
click at [354, 330] on span "Edit Line Item" at bounding box center [333, 332] width 106 height 10
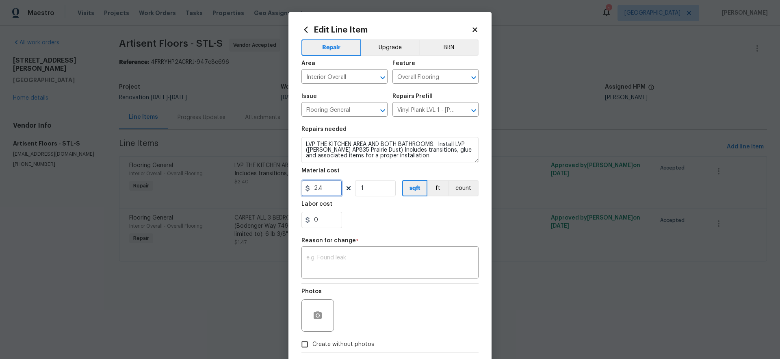
drag, startPoint x: 290, startPoint y: 182, endPoint x: 265, endPoint y: 183, distance: 25.6
click at [264, 181] on div "Edit Line Item Repair Upgrade BRN Area Interior Overall ​ Feature Overall Floor…" at bounding box center [390, 179] width 780 height 359
type input "618.75"
click at [343, 256] on textarea at bounding box center [389, 263] width 167 height 17
type textarea "price for lvp"
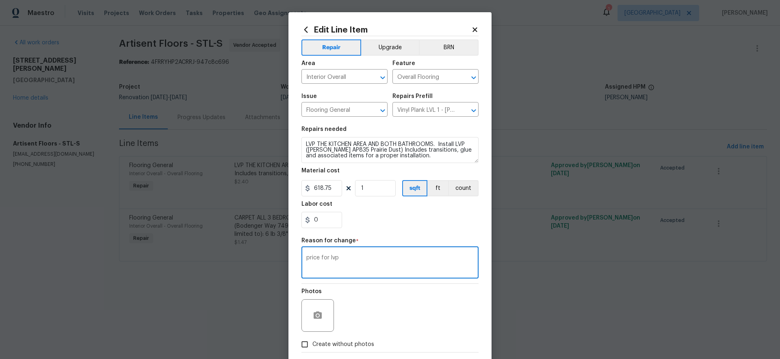
click at [409, 311] on div "Photos" at bounding box center [390, 310] width 177 height 53
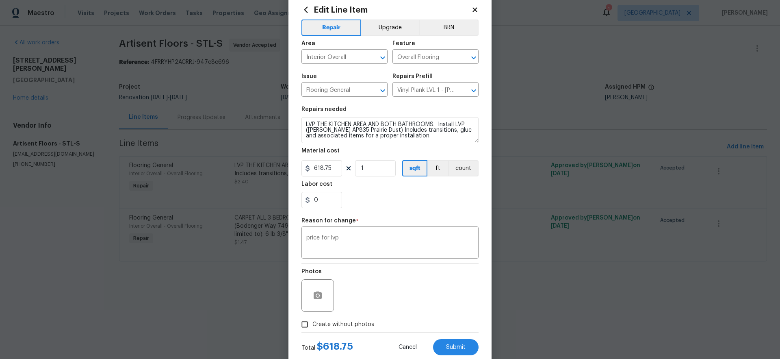
scroll to position [41, 0]
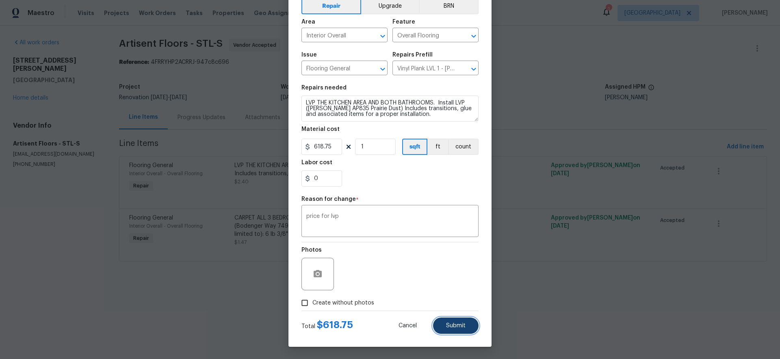
click at [457, 321] on button "Submit" at bounding box center [456, 325] width 46 height 16
type input "2.4"
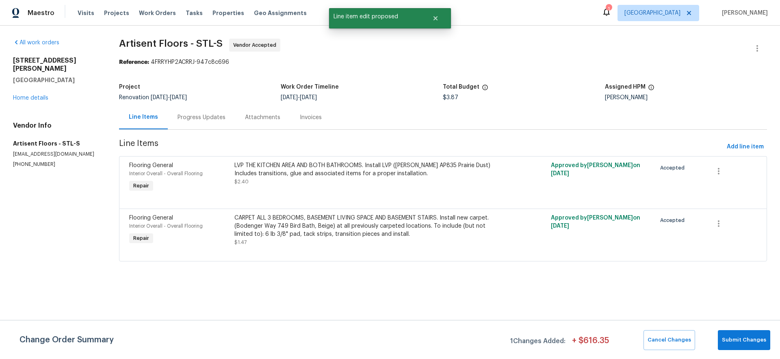
scroll to position [0, 0]
click at [332, 224] on div "CARPET ALL 3 BEDROOMS, BASEMENT LIVING SPACE AND BASEMENT STAIRS. Install new c…" at bounding box center [364, 226] width 259 height 24
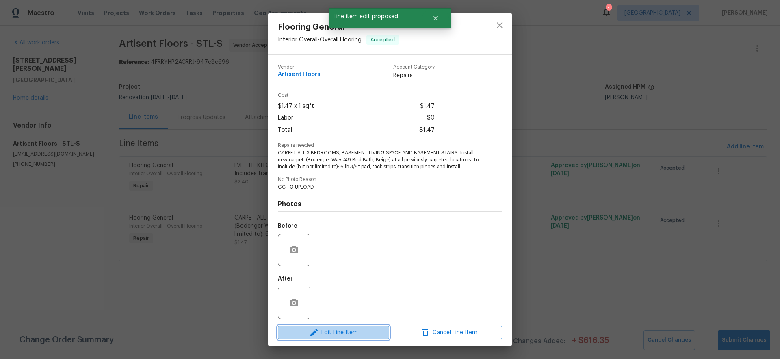
click at [355, 334] on span "Edit Line Item" at bounding box center [333, 333] width 106 height 10
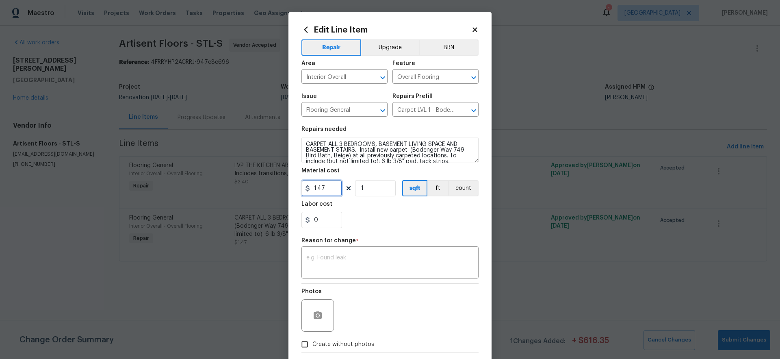
drag, startPoint x: 323, startPoint y: 186, endPoint x: 280, endPoint y: 177, distance: 43.6
click at [280, 177] on div "Edit Line Item Repair Upgrade BRN Area Interior Overall ​ Feature Overall Floor…" at bounding box center [390, 179] width 780 height 359
click at [382, 260] on textarea at bounding box center [389, 263] width 167 height 17
type input "1392"
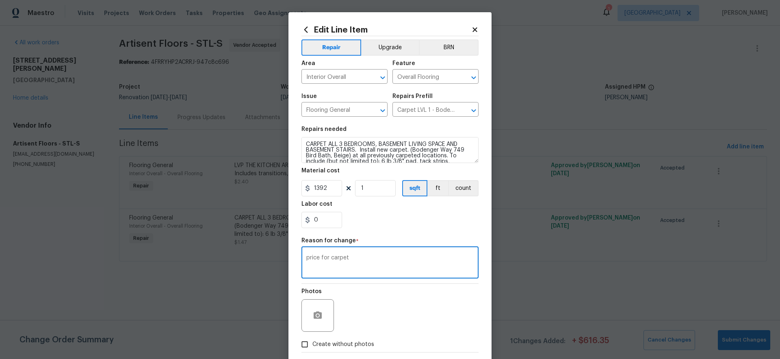
type textarea "price for carpet"
click at [407, 311] on div "Photos" at bounding box center [390, 310] width 177 height 53
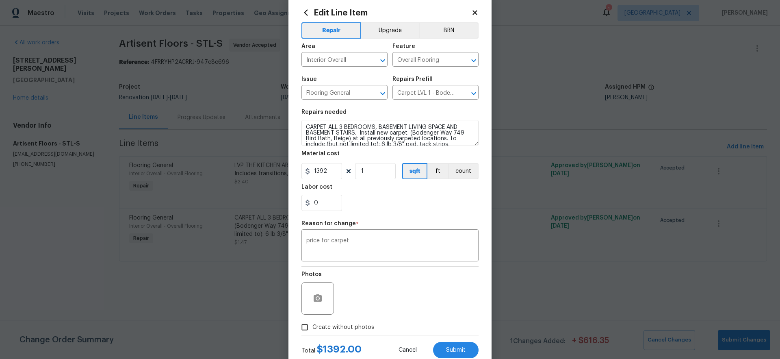
scroll to position [41, 0]
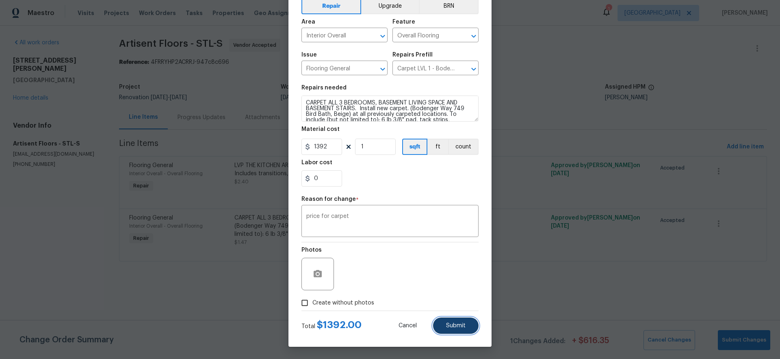
click at [458, 324] on span "Submit" at bounding box center [456, 326] width 20 height 6
type input "1.47"
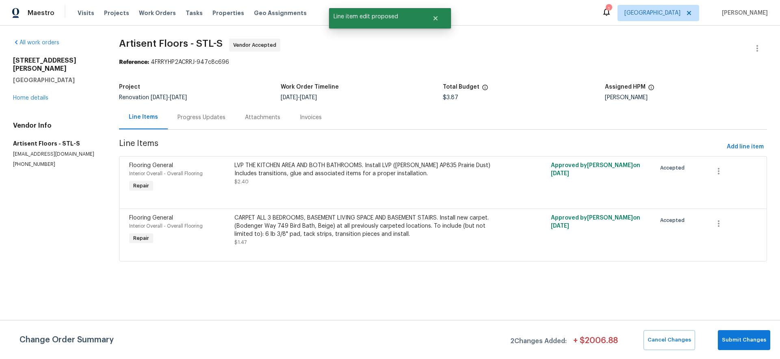
scroll to position [0, 0]
click at [744, 149] on span "Add line item" at bounding box center [745, 147] width 37 height 10
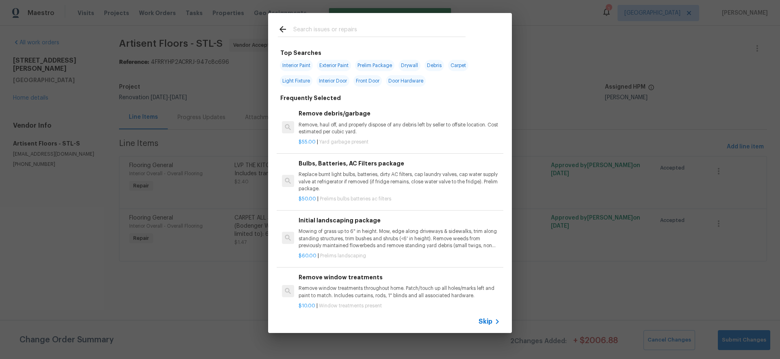
click at [492, 320] on span "Skip" at bounding box center [486, 321] width 14 height 8
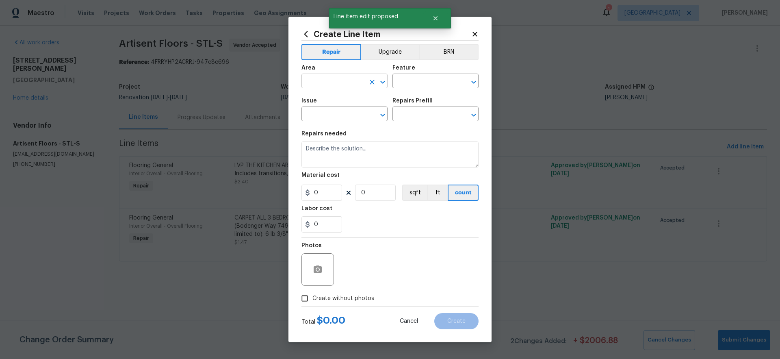
click at [339, 84] on input "text" at bounding box center [333, 82] width 63 height 13
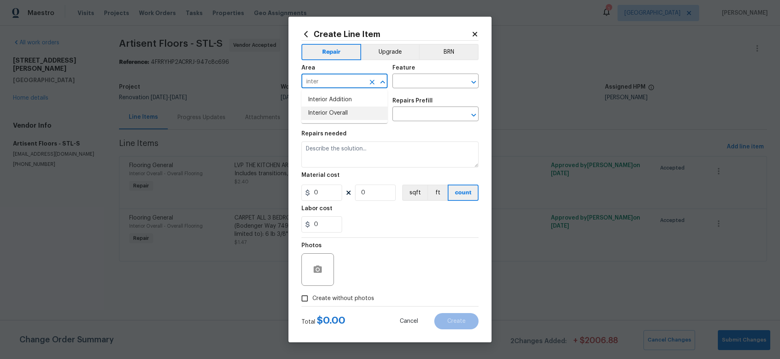
click at [336, 112] on li "Interior Overall" at bounding box center [345, 112] width 86 height 13
type input "Interior Overall"
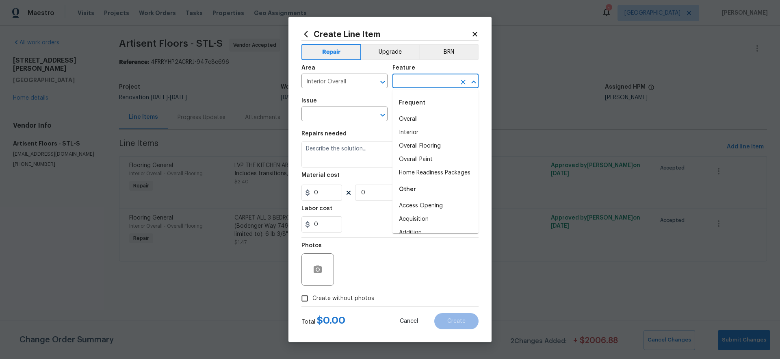
click at [420, 78] on input "text" at bounding box center [424, 82] width 63 height 13
click at [423, 120] on li "Overall Flooring" at bounding box center [436, 119] width 86 height 13
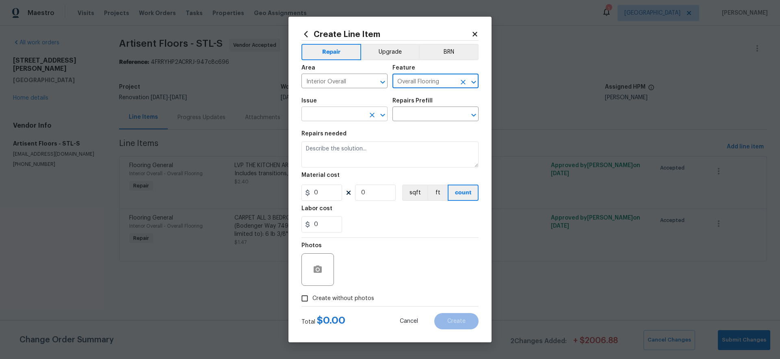
type input "Overall Flooring"
click at [361, 117] on input "text" at bounding box center [333, 115] width 63 height 13
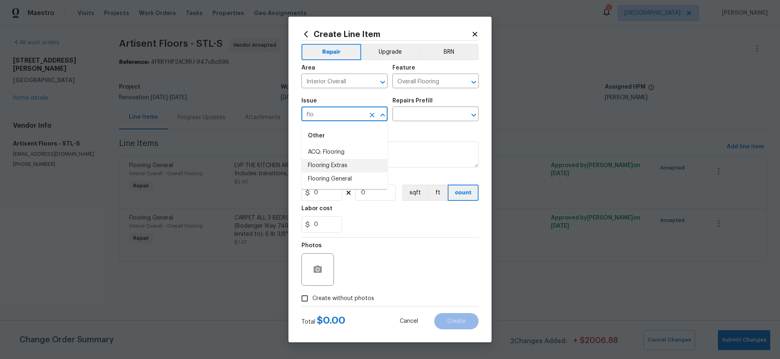
click at [337, 170] on li "Flooring Extras" at bounding box center [345, 165] width 86 height 13
type input "Flooring Extras"
click at [430, 117] on input "text" at bounding box center [424, 115] width 63 height 13
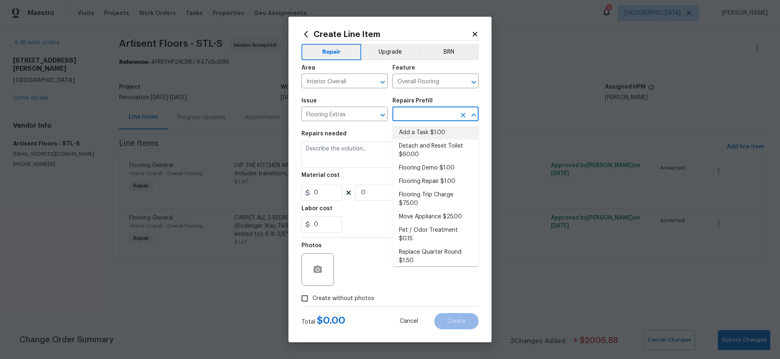
click at [430, 130] on li "Add a Task $1.00" at bounding box center [436, 132] width 86 height 13
type input "Add a Task $1.00"
type textarea "HPM to detail"
type input "1"
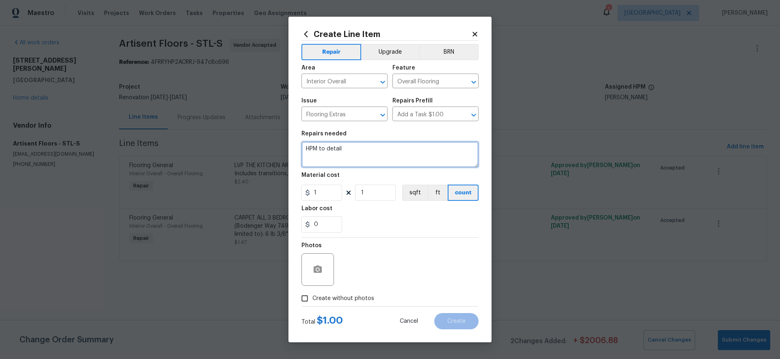
drag, startPoint x: 268, startPoint y: 127, endPoint x: 231, endPoint y: 118, distance: 38.0
click at [231, 118] on div "Create Line Item Repair Upgrade BRN Area Interior Overall ​ Feature Overall Flo…" at bounding box center [390, 179] width 780 height 359
type textarea "flooring extras"
click at [356, 296] on span "Create without photos" at bounding box center [344, 298] width 62 height 9
click at [313, 296] on input "Create without photos" at bounding box center [304, 298] width 15 height 15
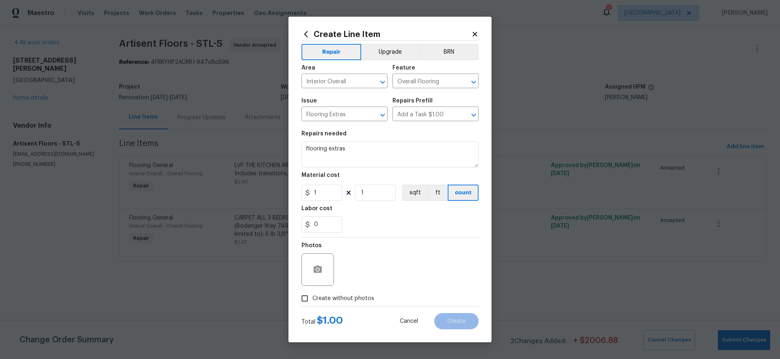
checkbox input "true"
click at [401, 278] on textarea at bounding box center [410, 269] width 138 height 33
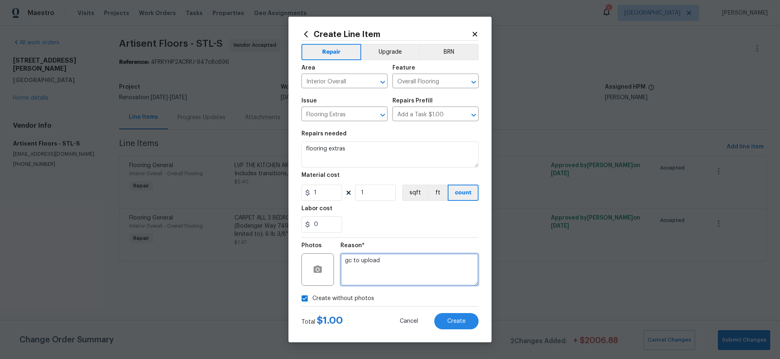
type textarea "gc to upload"
drag, startPoint x: 329, startPoint y: 196, endPoint x: 296, endPoint y: 196, distance: 32.5
click at [296, 196] on div "Create Line Item Repair Upgrade BRN Area Interior Overall ​ Feature Overall Flo…" at bounding box center [390, 180] width 203 height 326
drag, startPoint x: 332, startPoint y: 196, endPoint x: 292, endPoint y: 186, distance: 41.4
click at [292, 186] on div "Create Line Item Repair Upgrade BRN Area Interior Overall ​ Feature Overall Flo…" at bounding box center [390, 180] width 203 height 326
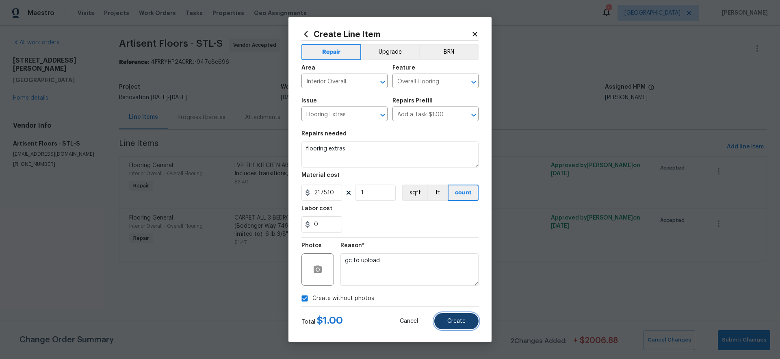
type input "2175.1"
click at [463, 320] on span "Create" at bounding box center [456, 321] width 18 height 6
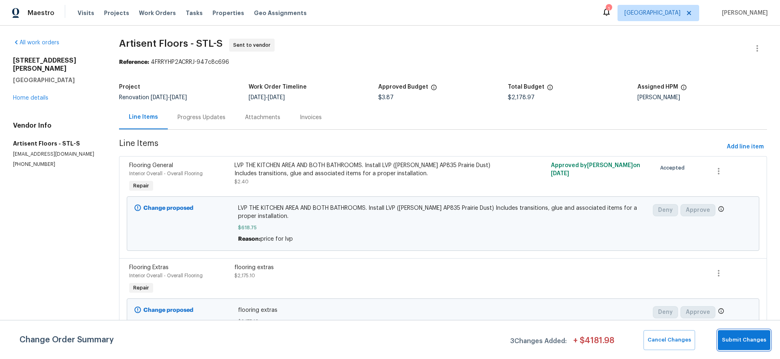
click at [744, 339] on span "Submit Changes" at bounding box center [744, 339] width 44 height 9
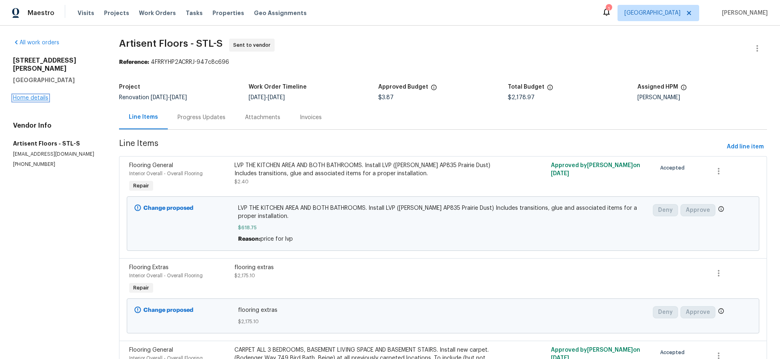
click at [31, 95] on link "Home details" at bounding box center [30, 98] width 35 height 6
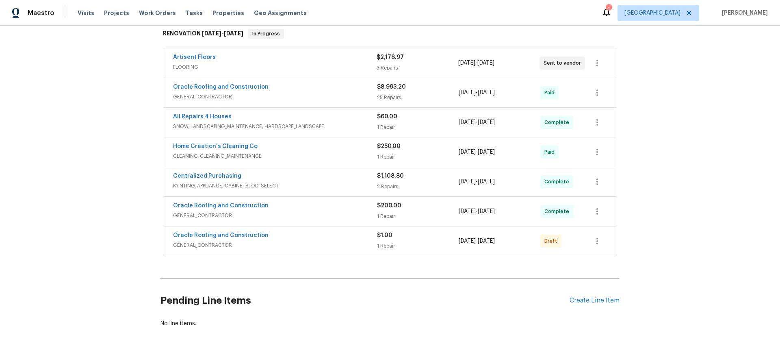
scroll to position [230, 0]
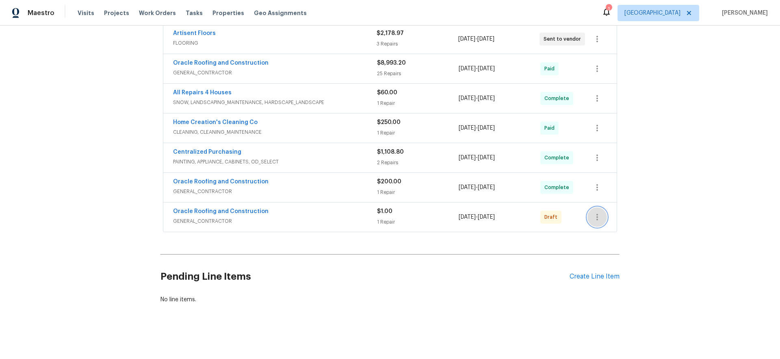
click at [598, 213] on icon "button" at bounding box center [598, 217] width 10 height 10
click at [610, 279] on li "Delete" at bounding box center [630, 277] width 91 height 13
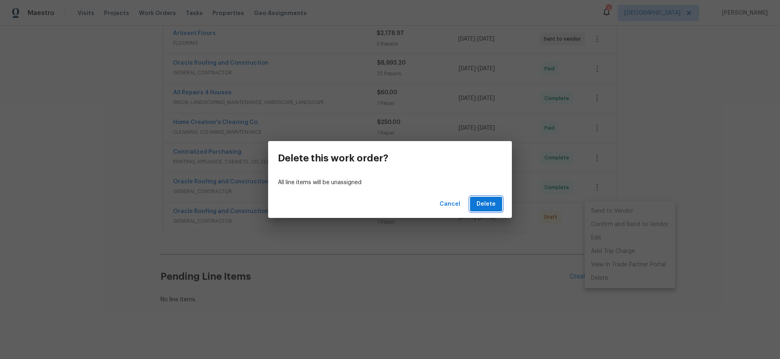
click at [497, 205] on button "Delete" at bounding box center [486, 204] width 32 height 15
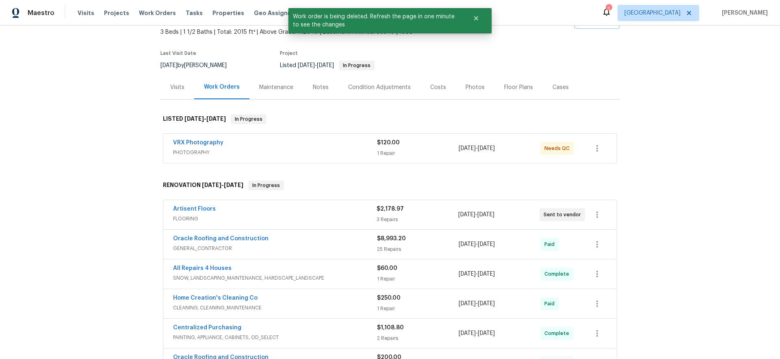
scroll to position [0, 0]
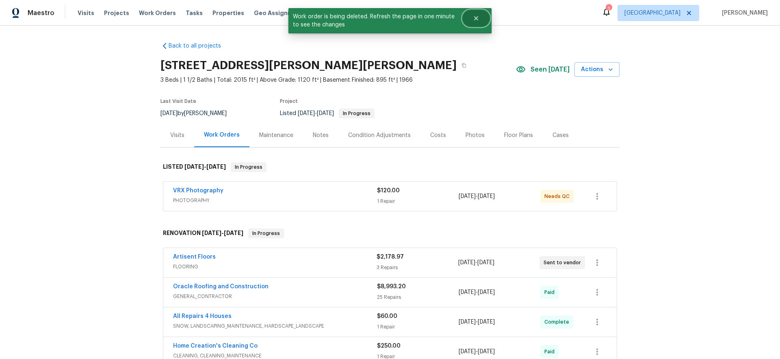
click at [480, 18] on button "Close" at bounding box center [476, 18] width 27 height 16
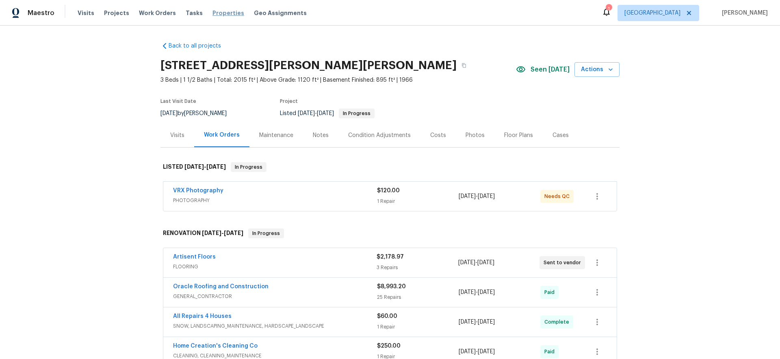
click at [213, 15] on span "Properties" at bounding box center [229, 13] width 32 height 8
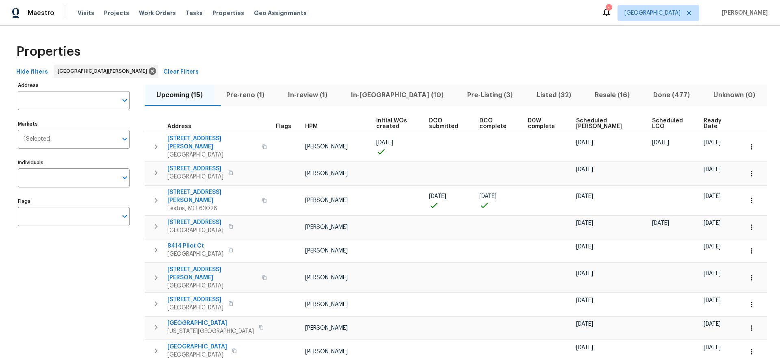
click at [305, 126] on span "HPM" at bounding box center [311, 127] width 13 height 6
click at [305, 126] on span "HPM" at bounding box center [311, 124] width 13 height 6
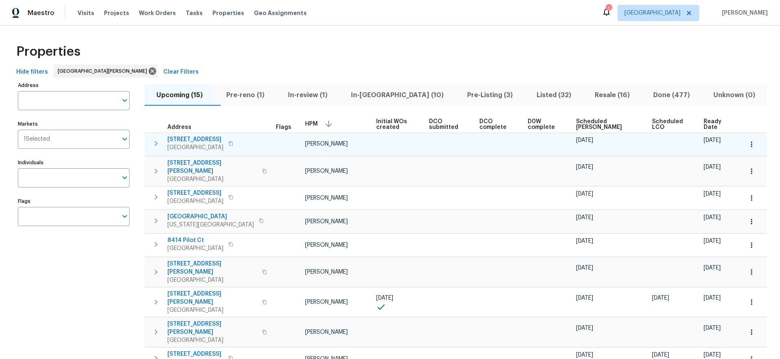
click at [200, 138] on span "[STREET_ADDRESS]" at bounding box center [195, 139] width 56 height 8
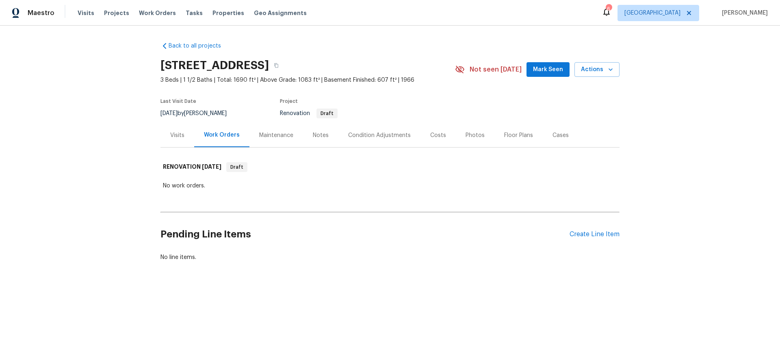
click at [176, 137] on div "Visits" at bounding box center [177, 135] width 14 height 8
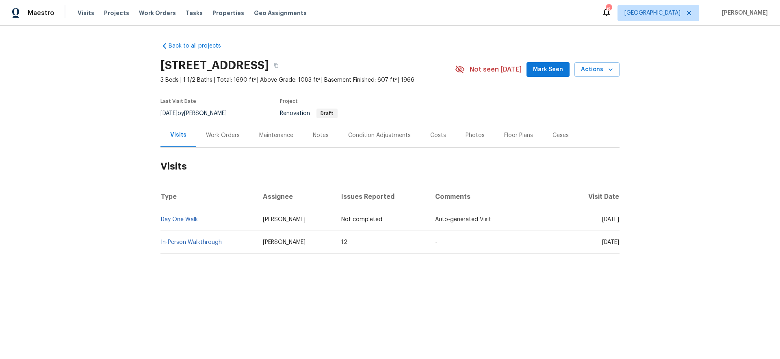
click at [323, 136] on div "Notes" at bounding box center [321, 135] width 16 height 8
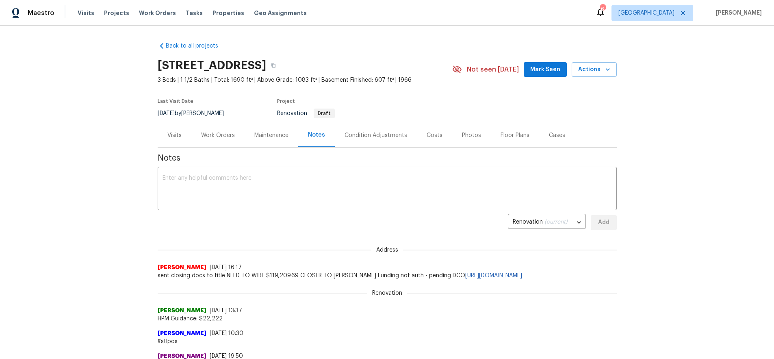
click at [378, 137] on div "Condition Adjustments" at bounding box center [376, 135] width 63 height 8
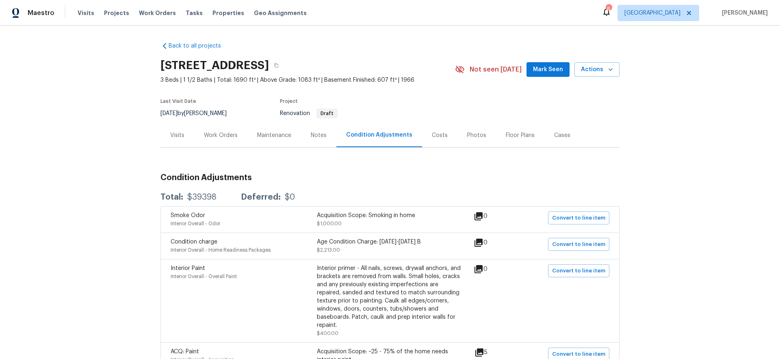
click at [175, 134] on div "Visits" at bounding box center [177, 135] width 14 height 8
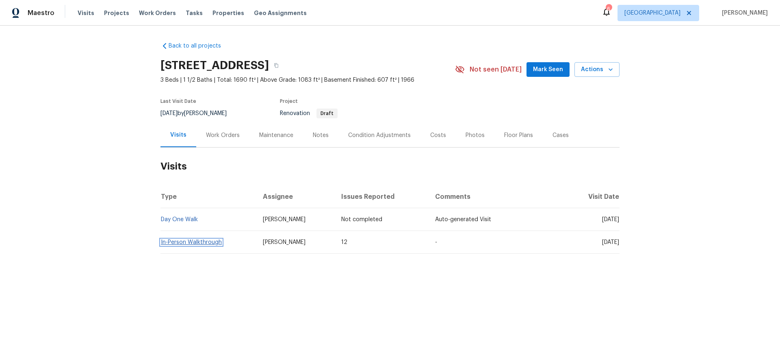
click at [203, 243] on link "In-Person Walkthrough" at bounding box center [191, 242] width 61 height 6
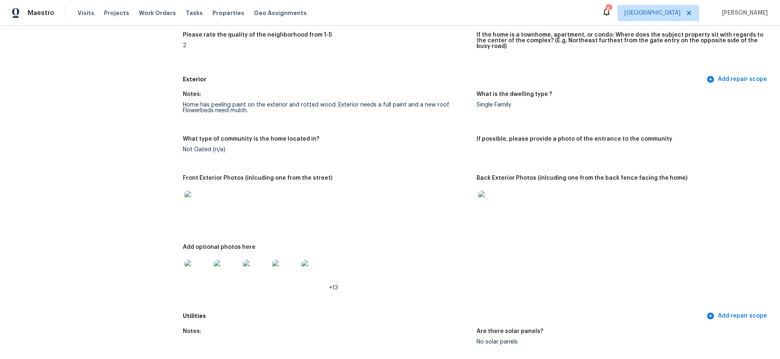
scroll to position [388, 0]
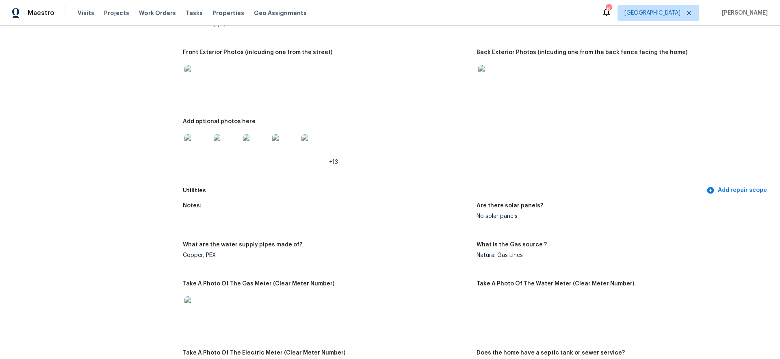
click at [194, 67] on img at bounding box center [198, 78] width 26 height 26
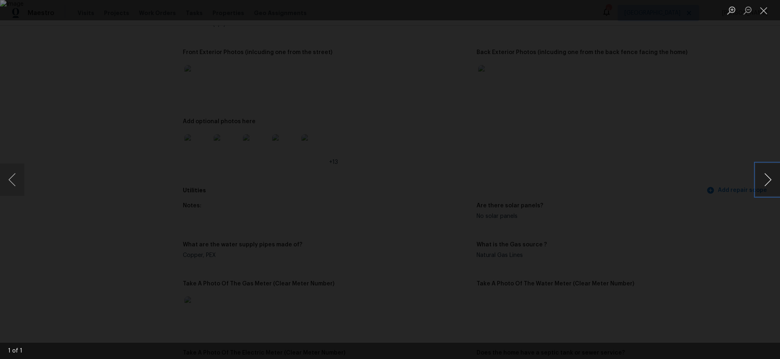
click at [767, 178] on button "Next image" at bounding box center [768, 179] width 24 height 33
click at [766, 11] on button "Close lightbox" at bounding box center [764, 10] width 16 height 14
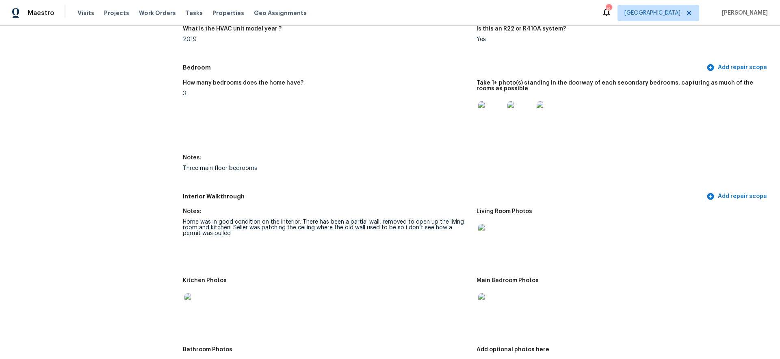
scroll to position [866, 0]
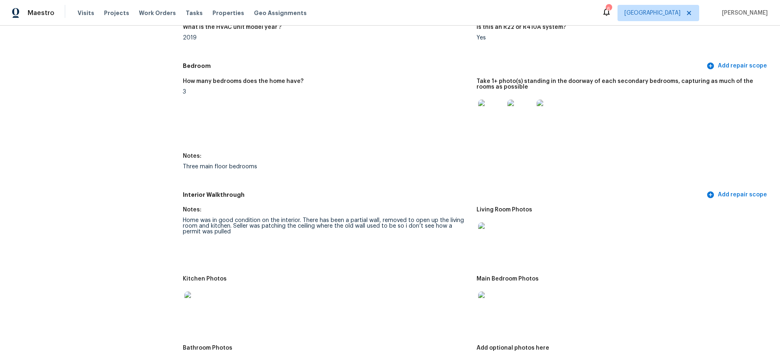
click at [203, 300] on img at bounding box center [198, 304] width 26 height 26
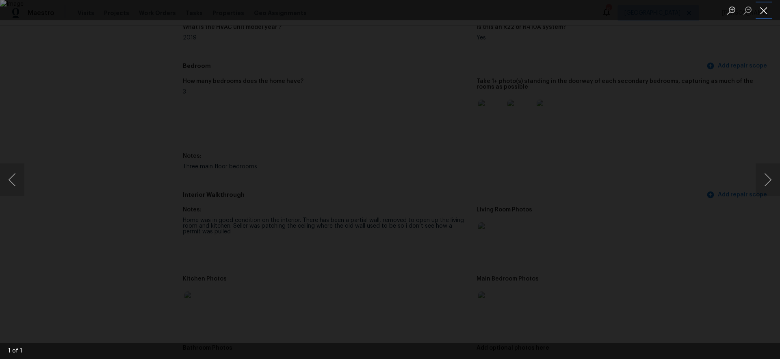
click at [765, 12] on button "Close lightbox" at bounding box center [764, 10] width 16 height 14
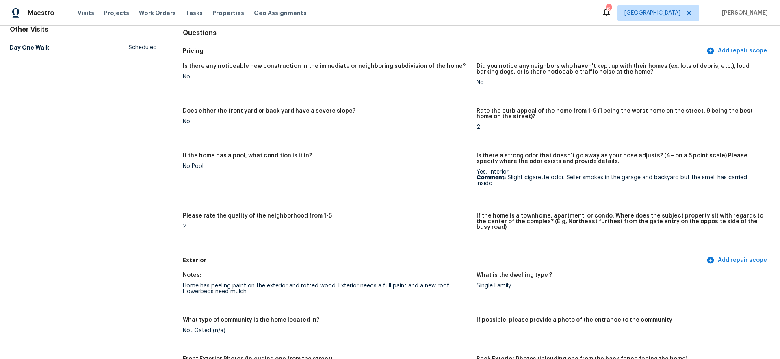
scroll to position [0, 0]
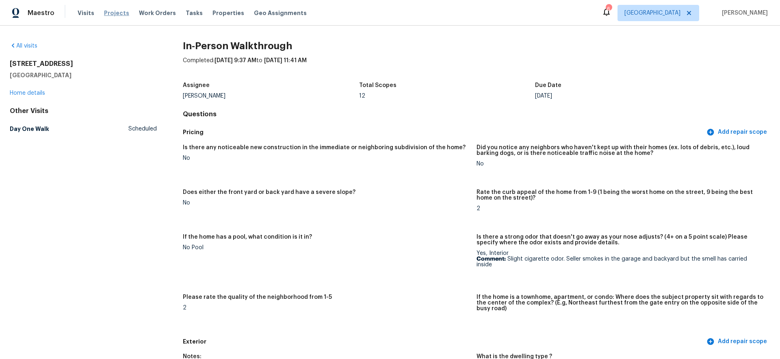
click at [115, 14] on span "Projects" at bounding box center [116, 13] width 25 height 8
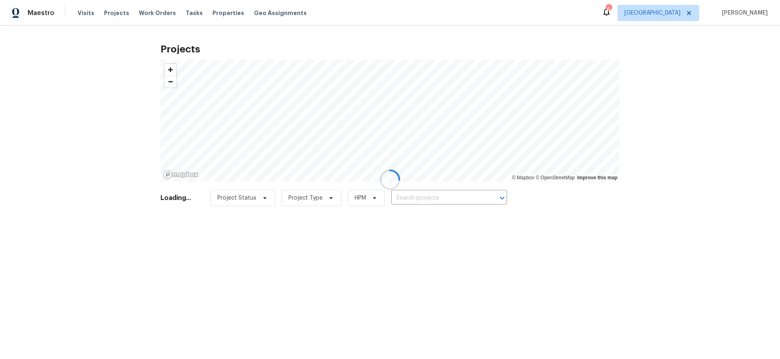
click at [217, 15] on div at bounding box center [390, 179] width 780 height 359
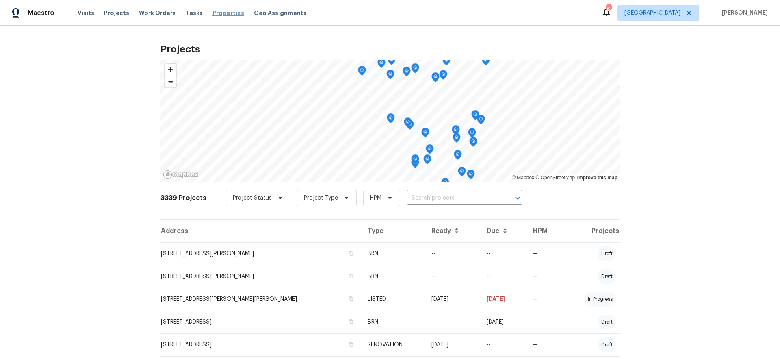
click at [217, 15] on span "Properties" at bounding box center [229, 13] width 32 height 8
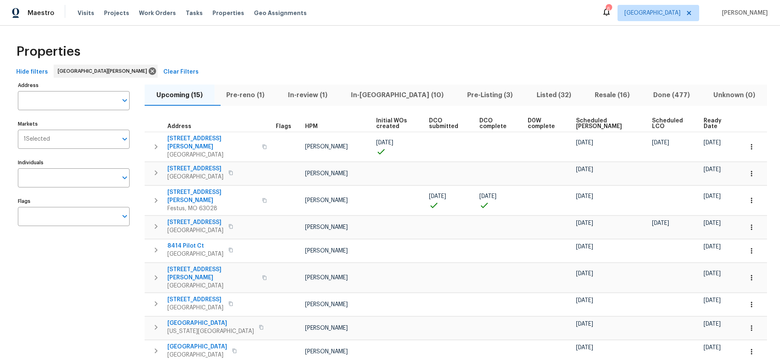
click at [654, 96] on span "Done (477)" at bounding box center [672, 94] width 50 height 11
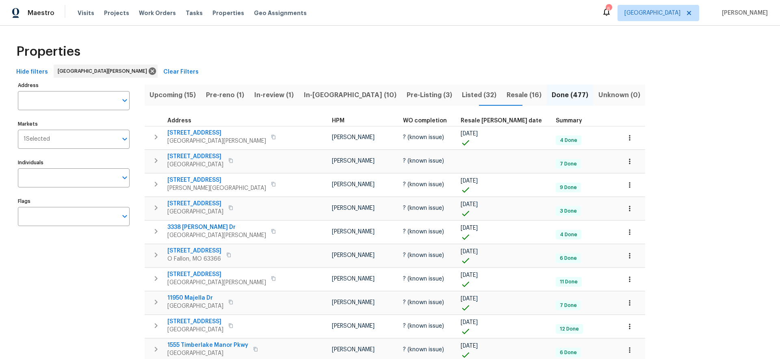
click at [461, 122] on span "Resale COE date" at bounding box center [501, 121] width 81 height 6
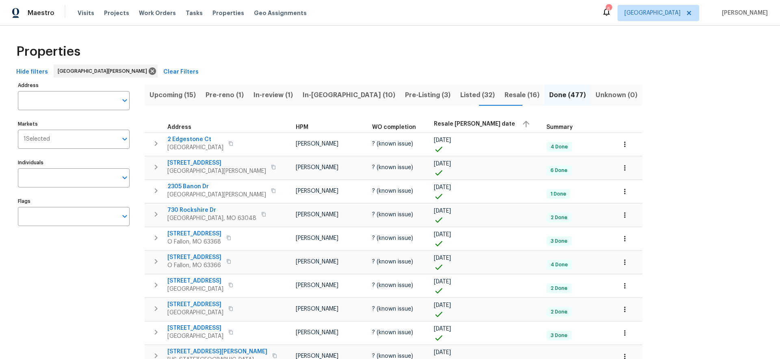
click at [434, 122] on span "Resale COE date" at bounding box center [474, 124] width 81 height 6
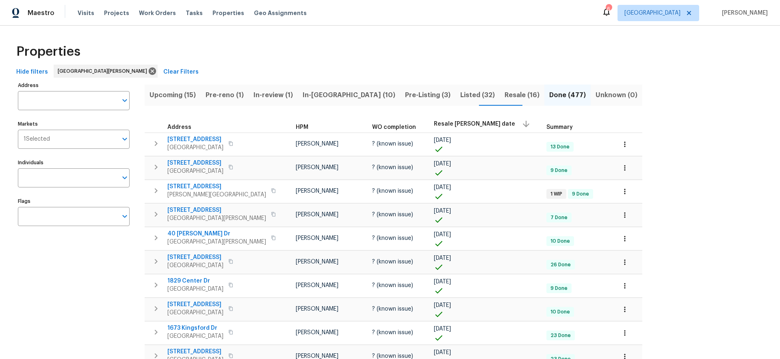
click at [505, 93] on span "Resale (16)" at bounding box center [522, 94] width 35 height 11
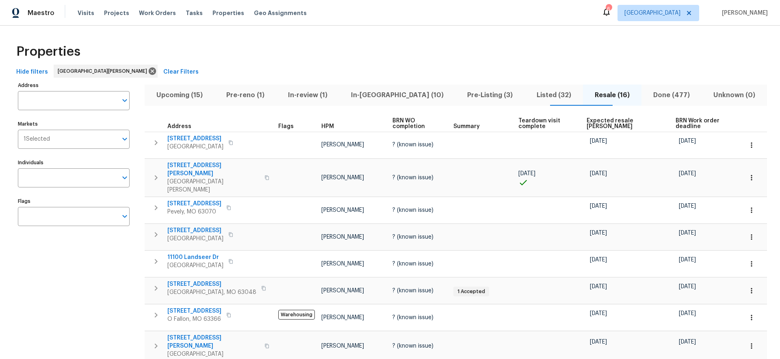
click at [321, 127] on span "HPM" at bounding box center [327, 127] width 13 height 6
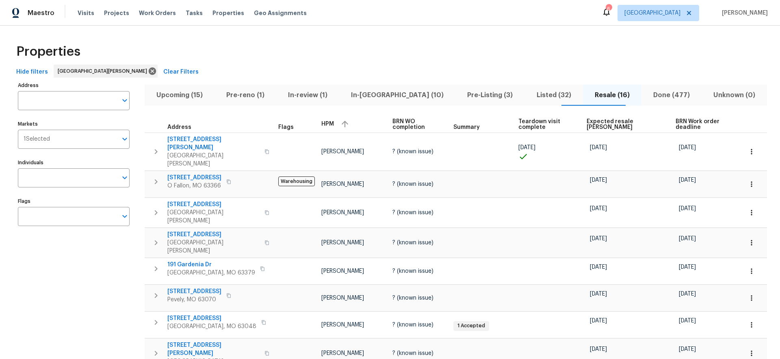
click at [321, 127] on div "HPM" at bounding box center [353, 124] width 65 height 12
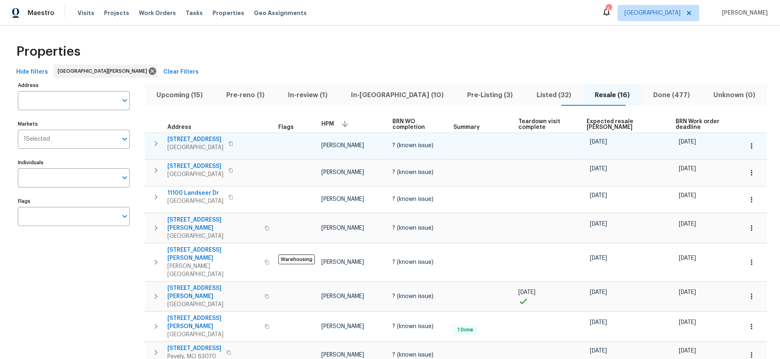
click at [204, 139] on span "2540 Courtyard Pl" at bounding box center [195, 139] width 56 height 8
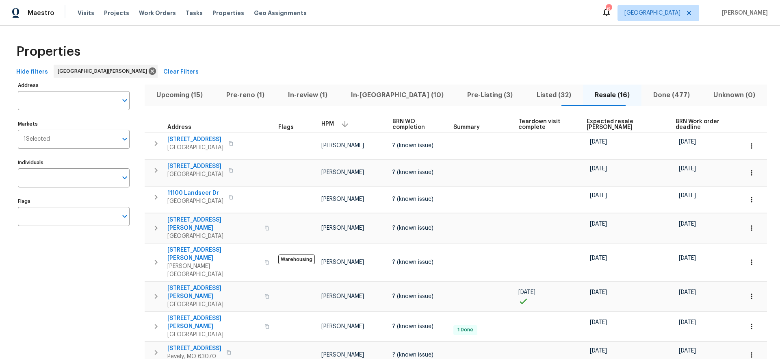
click at [262, 98] on span "Pre-reno (1)" at bounding box center [245, 94] width 52 height 11
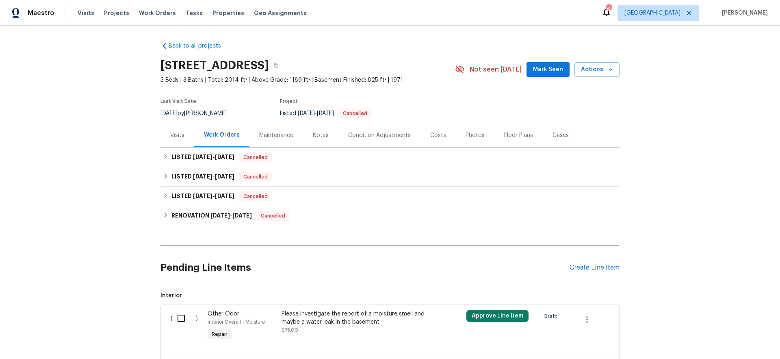
click at [180, 136] on div "Visits" at bounding box center [177, 135] width 14 height 8
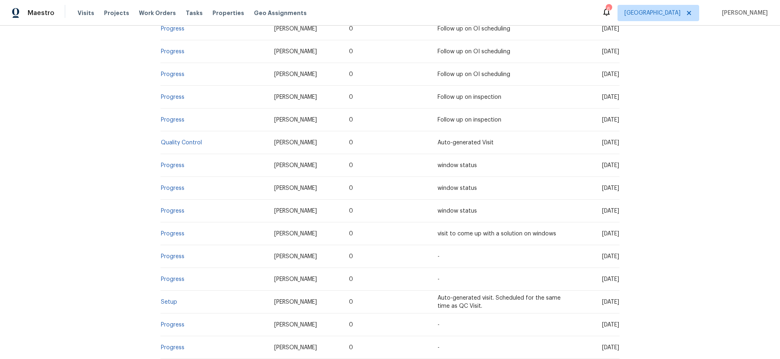
scroll to position [1069, 0]
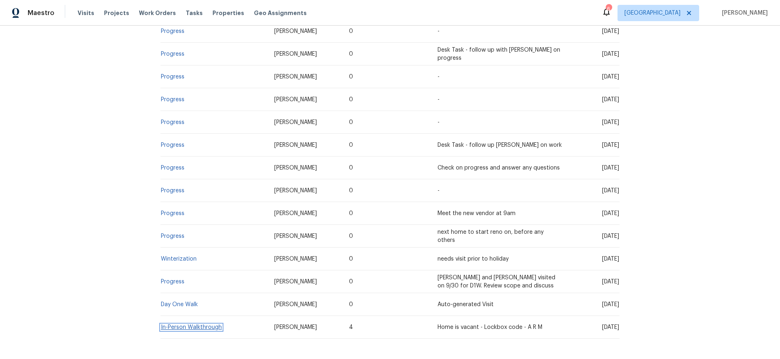
click at [189, 324] on link "In-Person Walkthrough" at bounding box center [191, 327] width 61 height 6
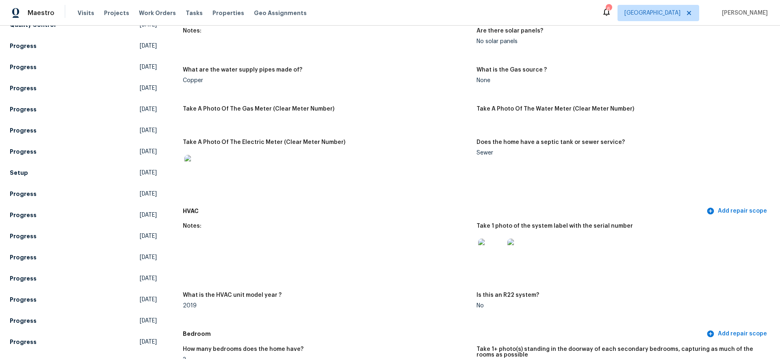
scroll to position [995, 0]
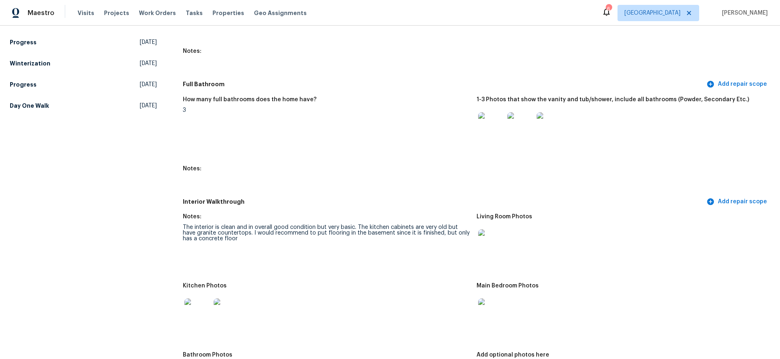
click at [486, 123] on img at bounding box center [491, 125] width 26 height 26
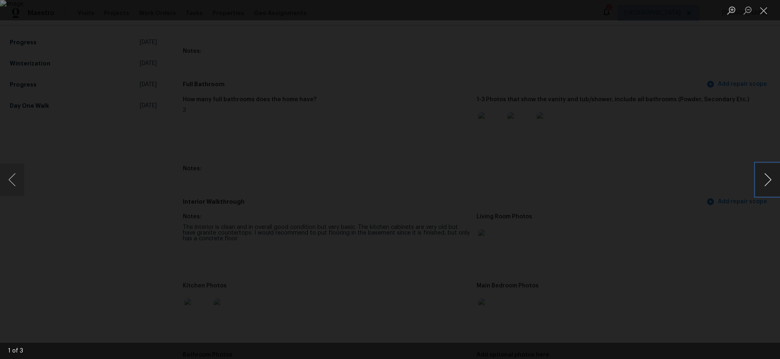
click at [768, 179] on button "Next image" at bounding box center [768, 179] width 24 height 33
click at [763, 14] on button "Close lightbox" at bounding box center [764, 10] width 16 height 14
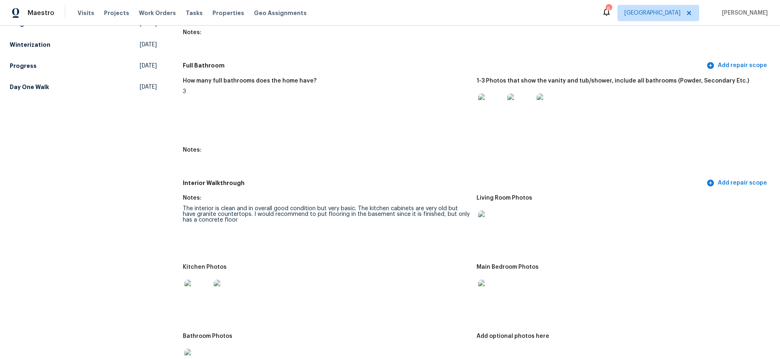
scroll to position [1050, 0]
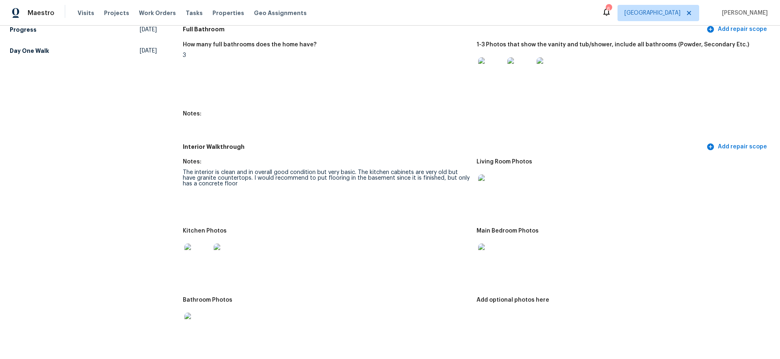
click at [199, 250] on img at bounding box center [198, 256] width 26 height 26
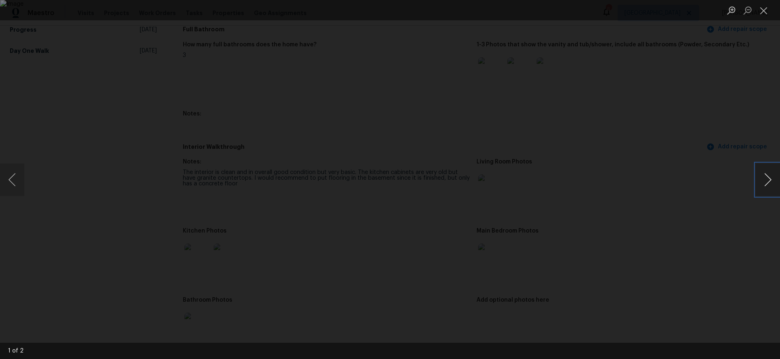
click at [769, 180] on button "Next image" at bounding box center [768, 179] width 24 height 33
click at [768, 13] on button "Close lightbox" at bounding box center [764, 10] width 16 height 14
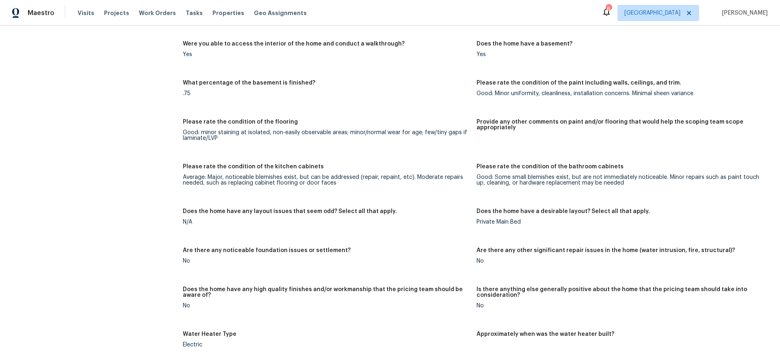
scroll to position [884, 0]
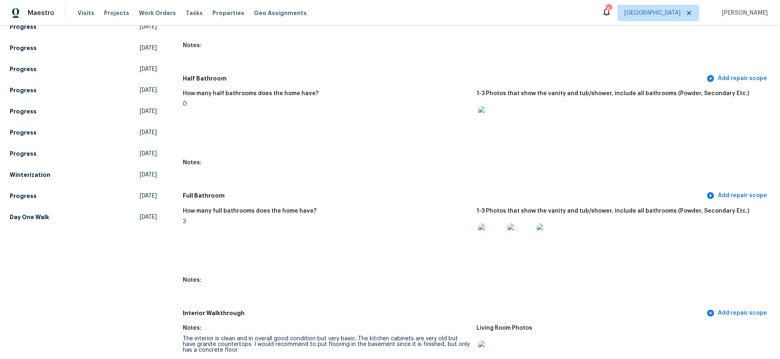
click at [490, 113] on img at bounding box center [491, 119] width 26 height 26
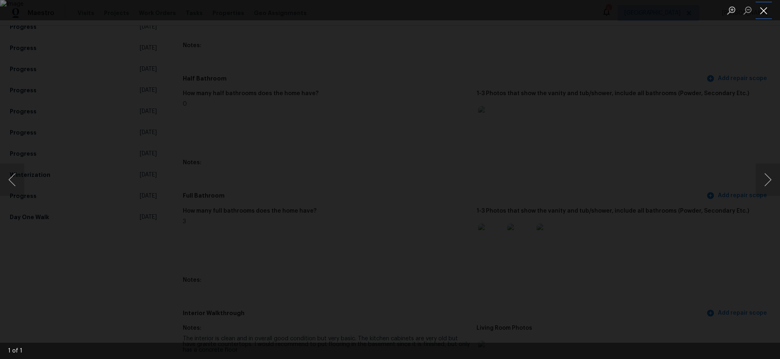
click at [765, 14] on button "Close lightbox" at bounding box center [764, 10] width 16 height 14
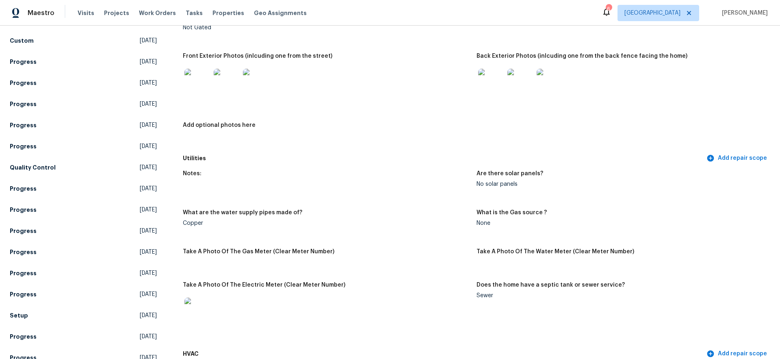
scroll to position [0, 0]
